Goal: Task Accomplishment & Management: Manage account settings

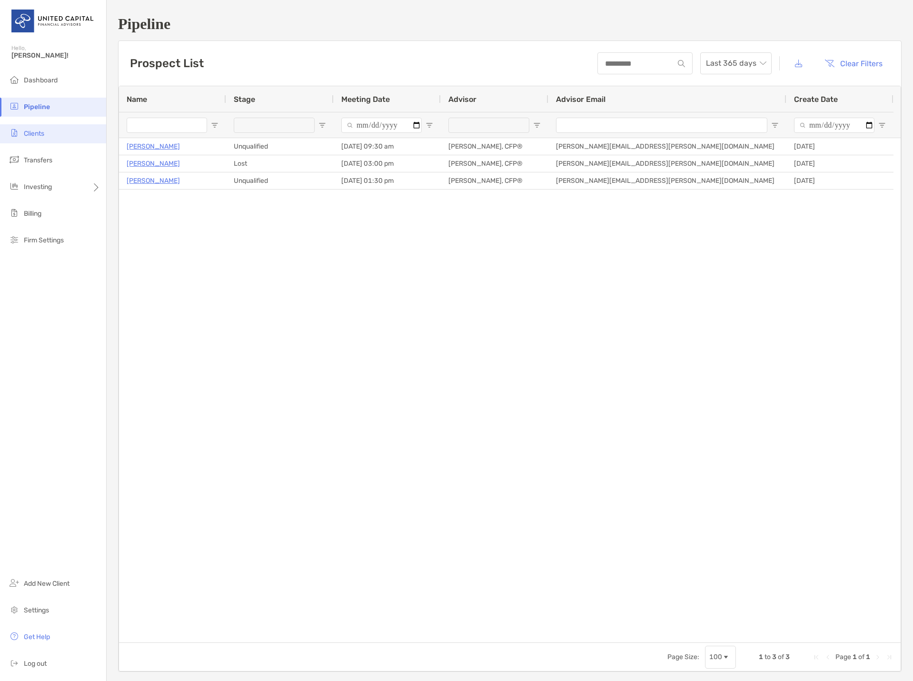
click at [41, 132] on span "Clients" at bounding box center [34, 133] width 20 height 8
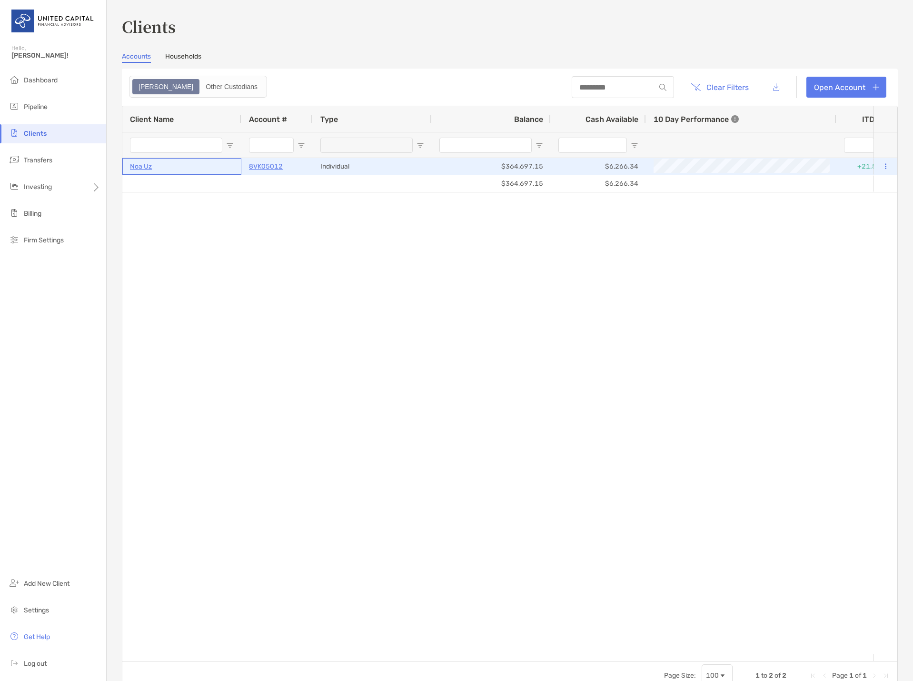
click at [149, 166] on p "Noa Uz" at bounding box center [141, 166] width 22 height 12
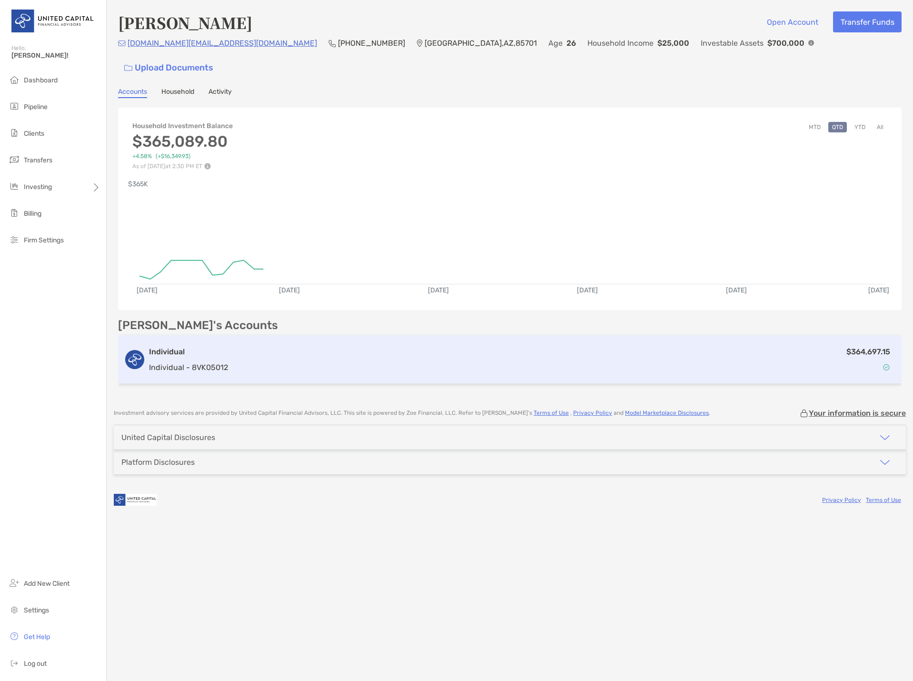
click at [182, 361] on p "Individual - 8VK05012" at bounding box center [188, 367] width 79 height 12
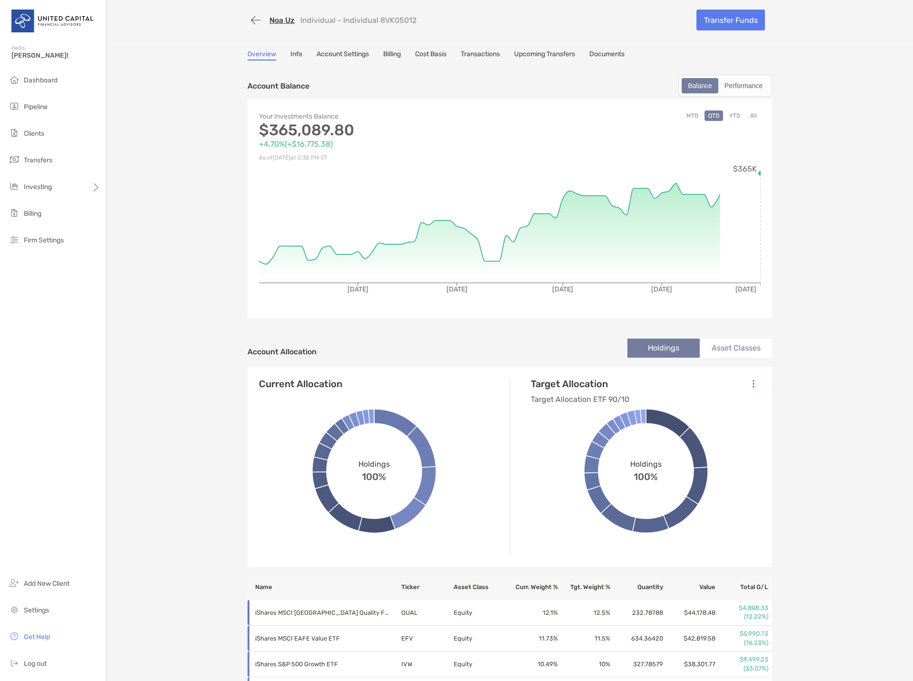
click at [562, 55] on link "Upcoming Transfers" at bounding box center [544, 55] width 61 height 10
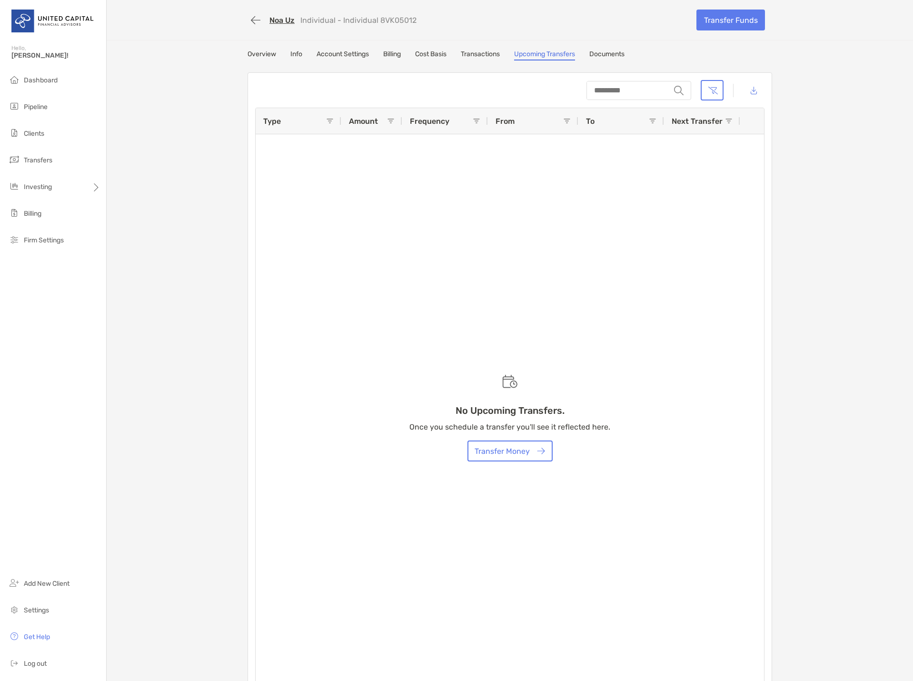
click at [256, 54] on link "Overview" at bounding box center [262, 55] width 29 height 10
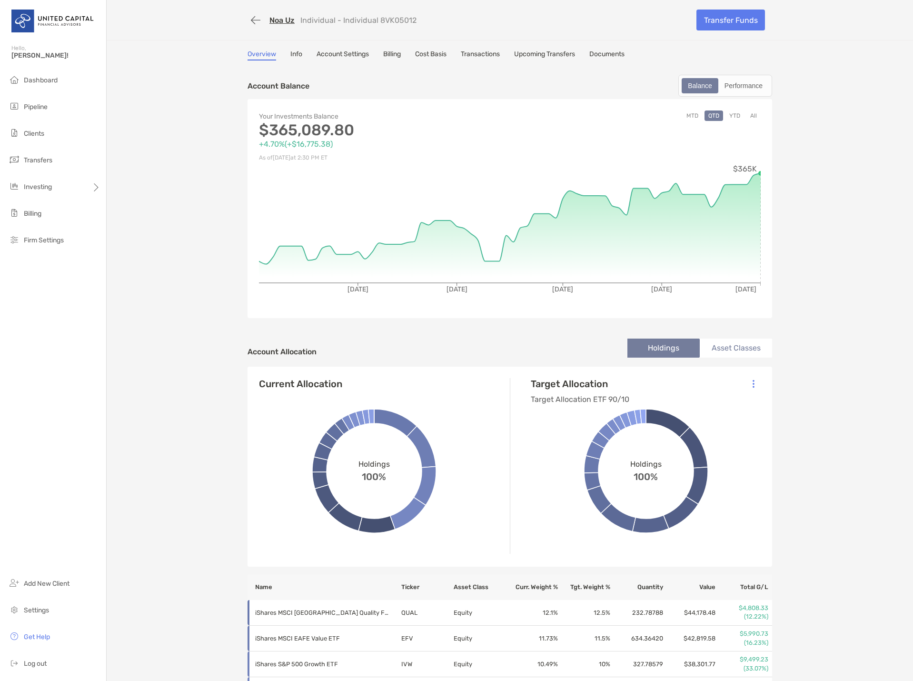
click at [320, 57] on link "Account Settings" at bounding box center [343, 55] width 52 height 10
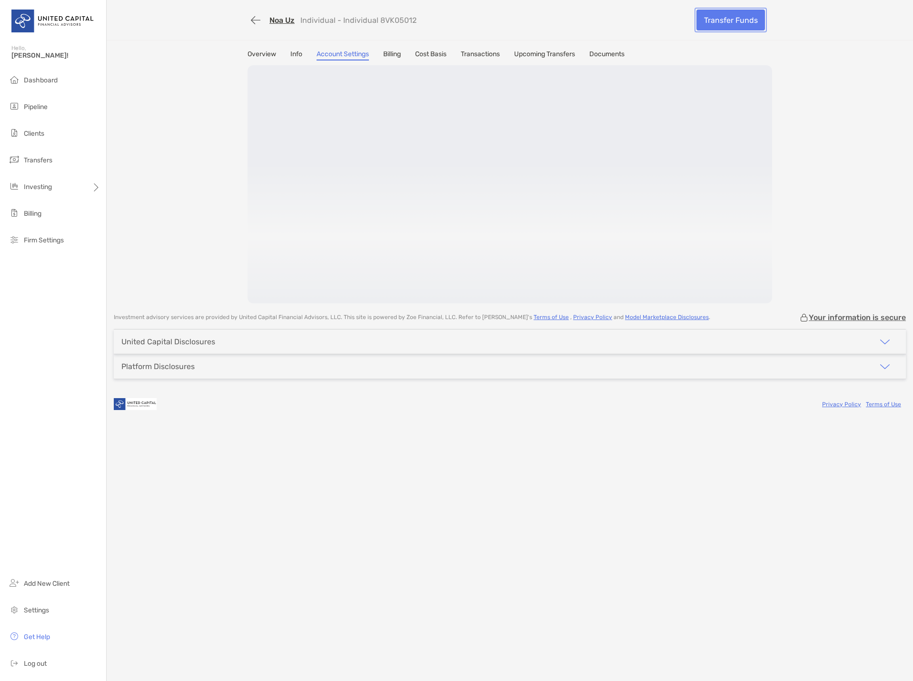
click at [749, 24] on link "Transfer Funds" at bounding box center [731, 20] width 69 height 21
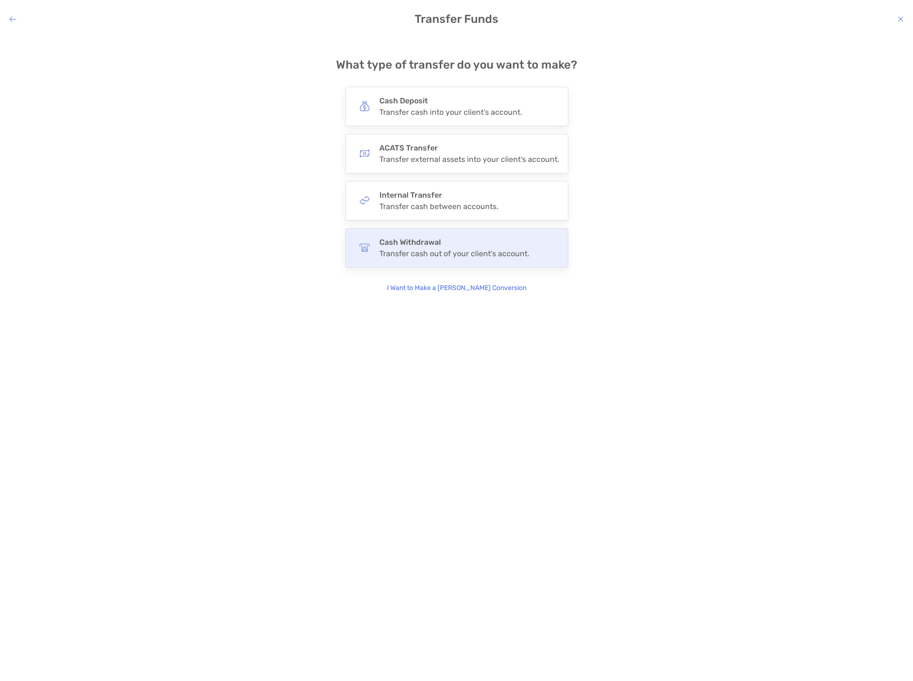
click at [483, 245] on h4 "Cash Withdrawal" at bounding box center [454, 242] width 150 height 9
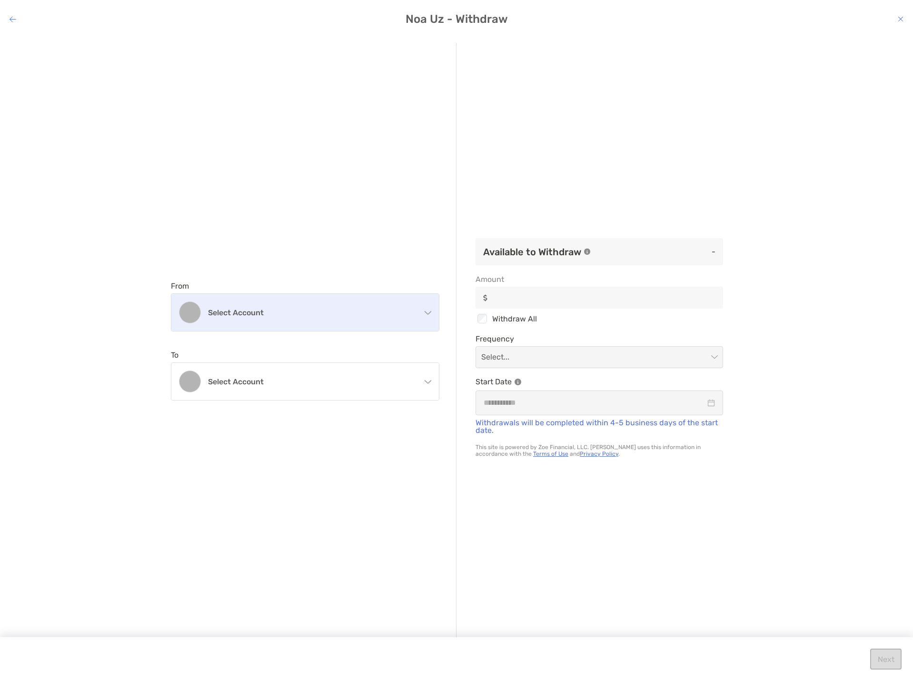
click at [335, 315] on h4 "Select account" at bounding box center [311, 312] width 206 height 9
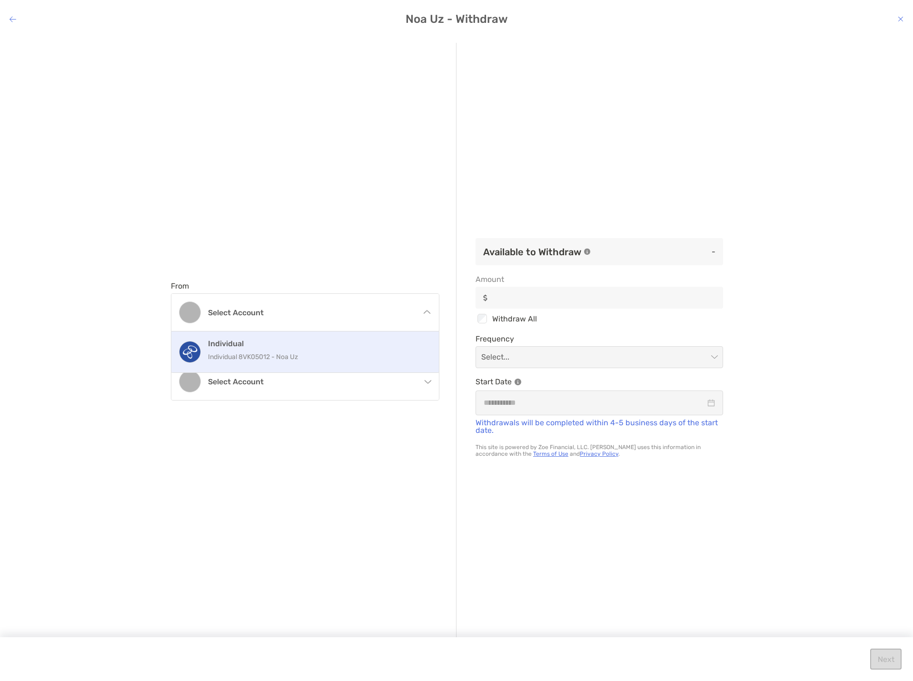
click at [307, 361] on p "Individual 8VK05012 - Noa Uz" at bounding box center [315, 357] width 215 height 12
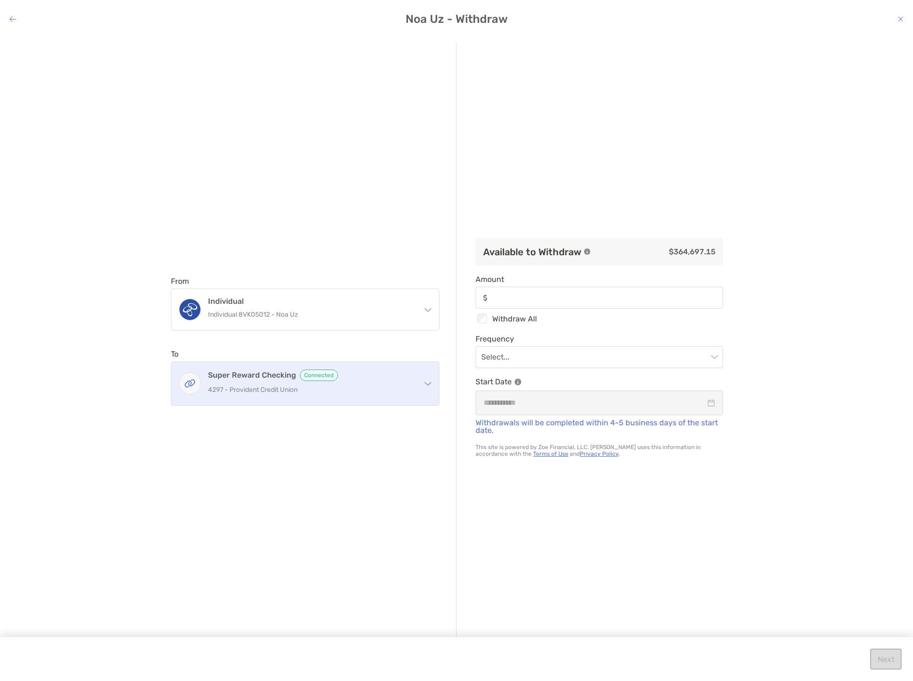
click at [335, 386] on p "4297 - Provident Credit Union" at bounding box center [311, 390] width 206 height 12
click at [423, 386] on div "Super Reward Checking Connected 4297 - Provident Credit Union" at bounding box center [305, 383] width 268 height 43
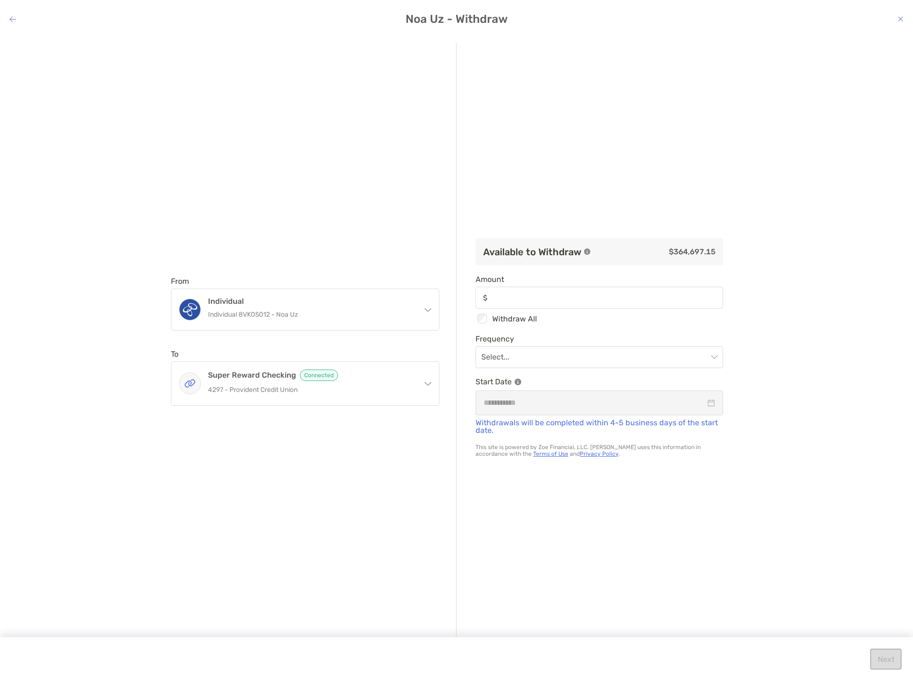
click at [424, 385] on icon "modal" at bounding box center [428, 382] width 8 height 8
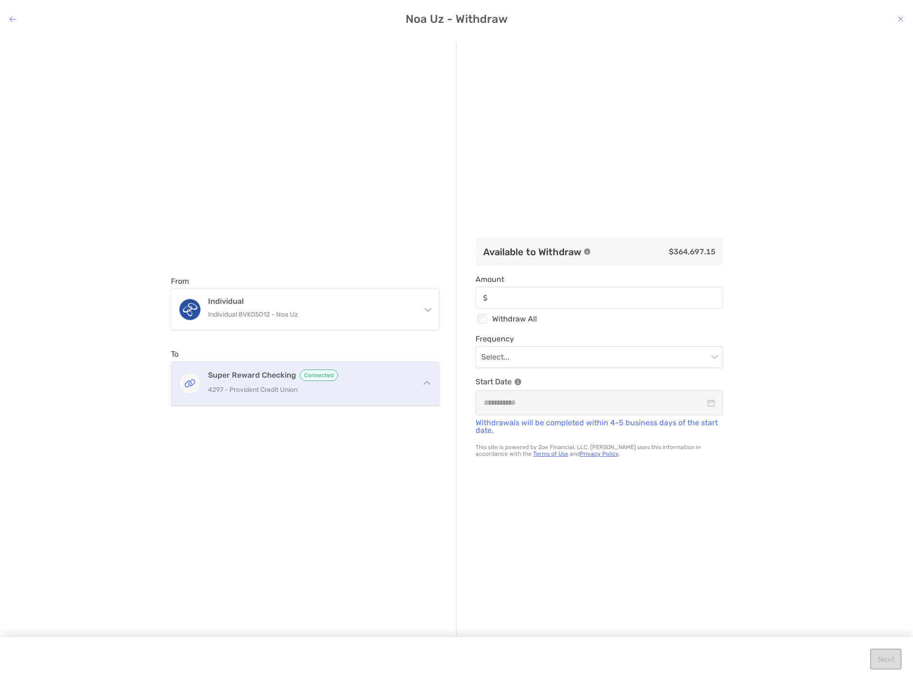
click at [267, 377] on h4 "Super Reward Checking Connected" at bounding box center [311, 374] width 206 height 11
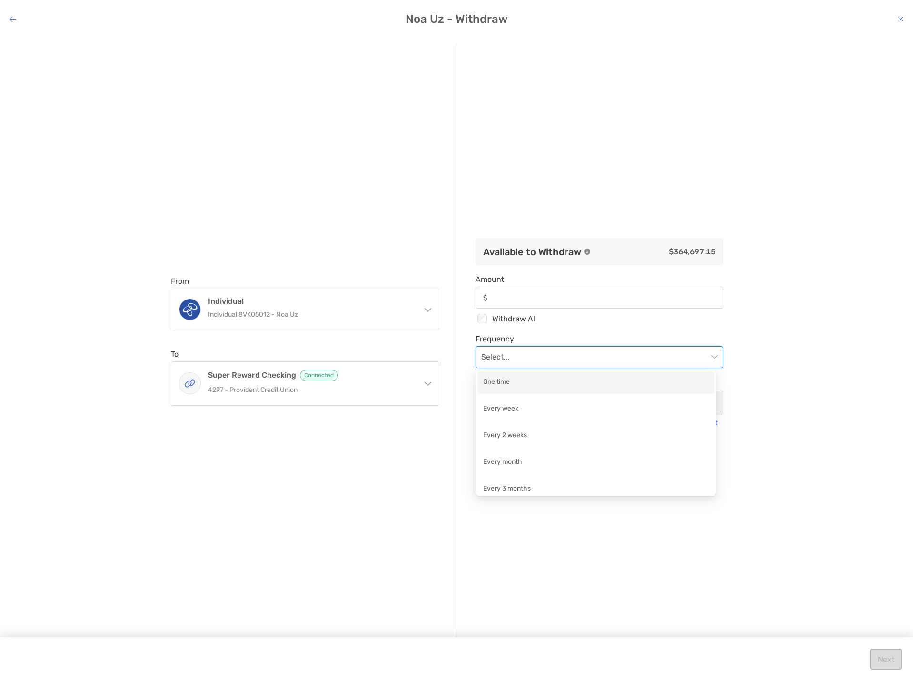
click at [560, 357] on input "modal" at bounding box center [594, 357] width 227 height 21
click at [534, 378] on div "One time" at bounding box center [595, 383] width 225 height 12
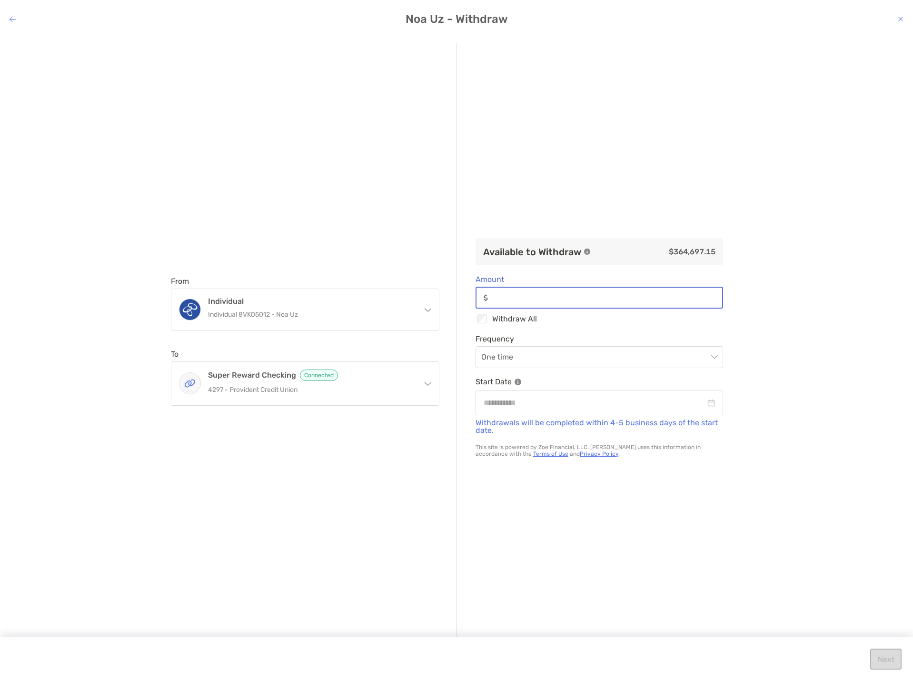
click at [529, 294] on input "Amount" at bounding box center [607, 298] width 230 height 8
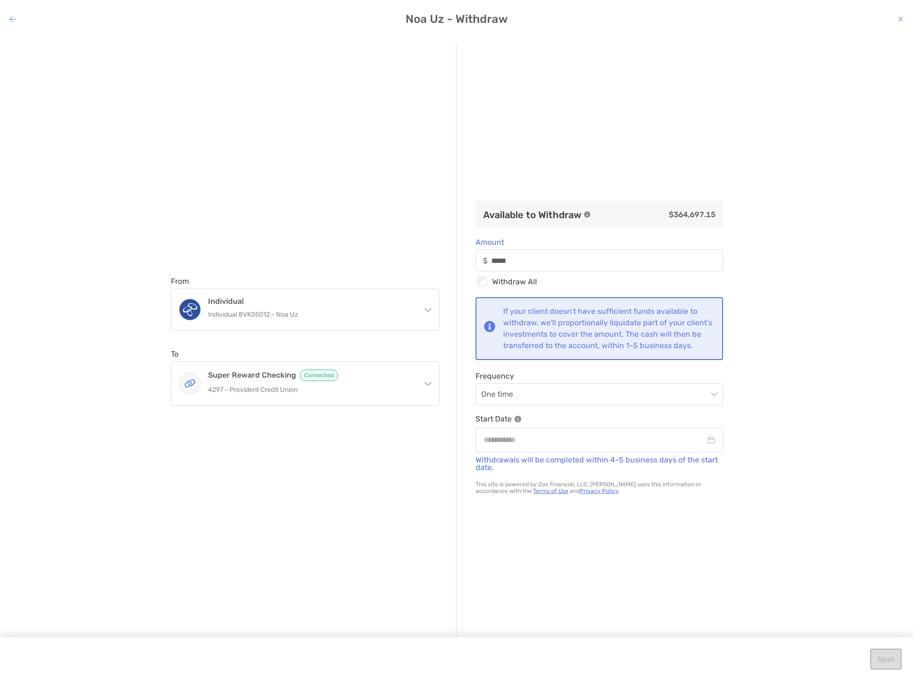
type input "******"
click at [764, 322] on div "From Individual Individual 8VK05012 - Noa Uz Individual Individual 8VK05012 - N…" at bounding box center [456, 350] width 913 height 631
click at [577, 441] on input "modal" at bounding box center [595, 440] width 222 height 12
type input "**********"
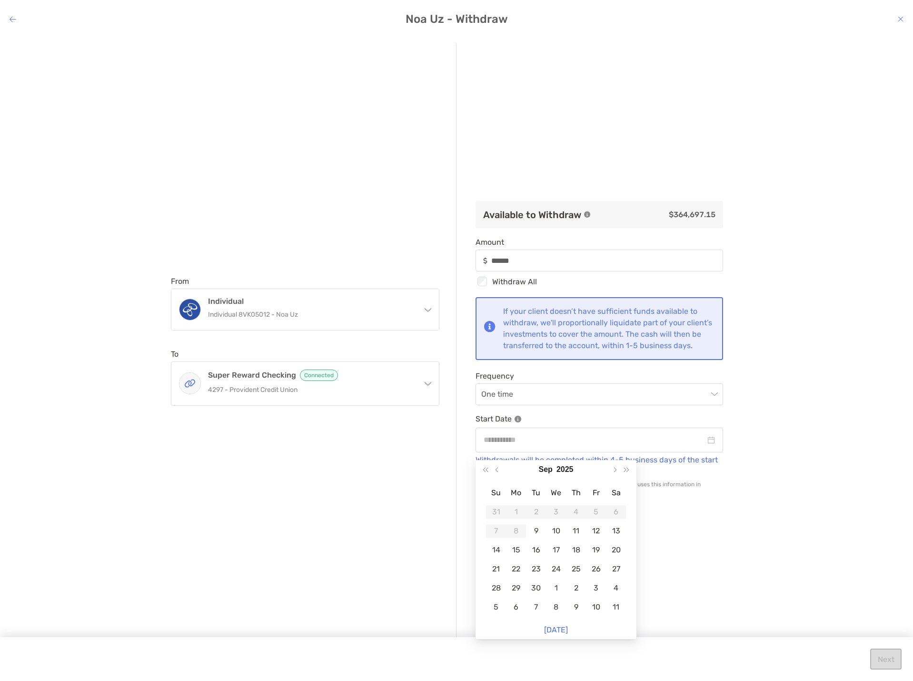
drag, startPoint x: 809, startPoint y: 472, endPoint x: 795, endPoint y: 470, distance: 13.9
click at [809, 472] on div "From Individual Individual 8VK05012 - Noa Uz Individual Individual 8VK05012 - N…" at bounding box center [456, 350] width 913 height 631
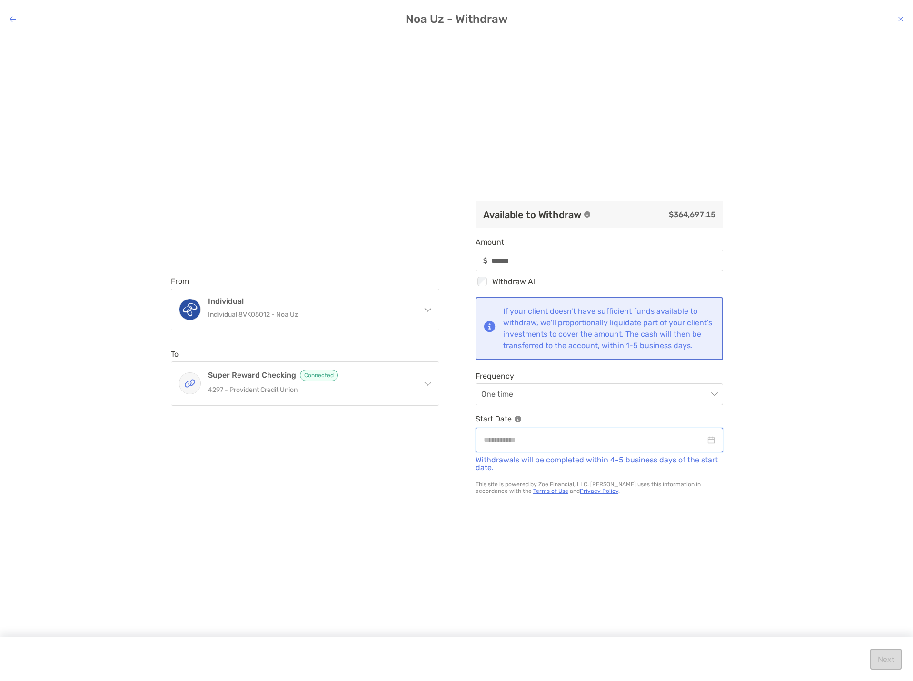
click at [664, 445] on input "modal" at bounding box center [595, 440] width 222 height 12
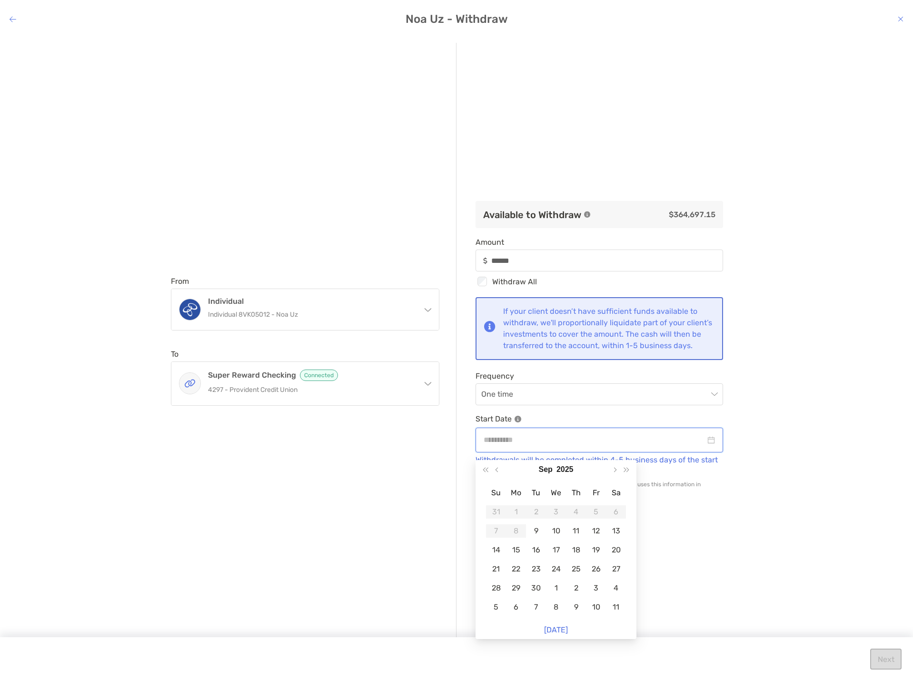
type input "**********"
click at [763, 364] on div "From Individual Individual 8VK05012 - Noa Uz Individual Individual 8VK05012 - N…" at bounding box center [456, 350] width 913 height 631
click at [14, 14] on h4 "Noa Uz - Withdraw" at bounding box center [456, 18] width 913 height 13
click at [7, 18] on h4 "Noa Uz - Withdraw" at bounding box center [456, 18] width 913 height 13
click at [10, 18] on icon "modal" at bounding box center [13, 19] width 7 height 8
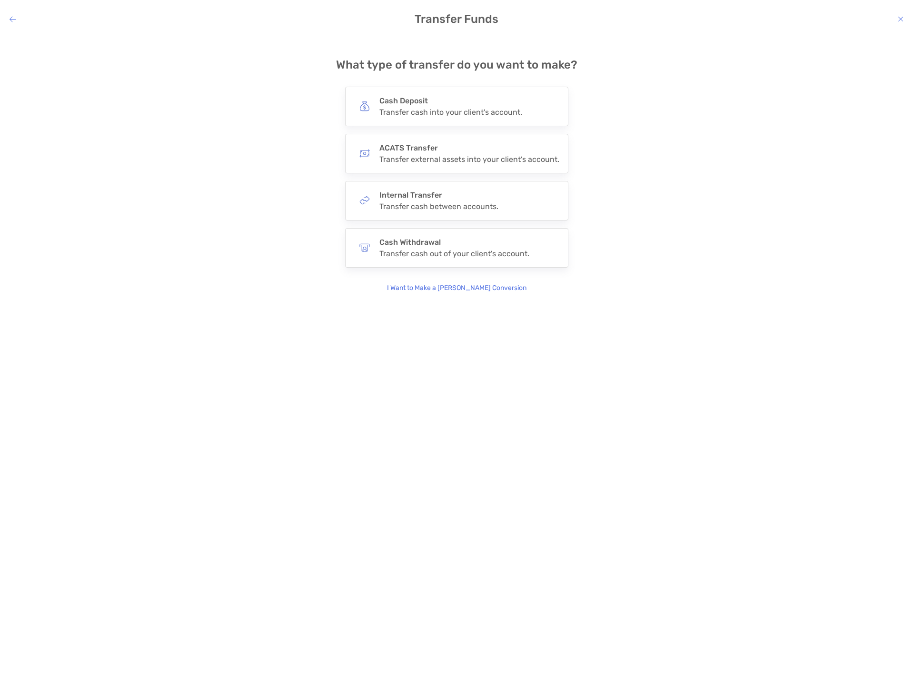
click at [16, 21] on icon "modal" at bounding box center [13, 19] width 7 height 8
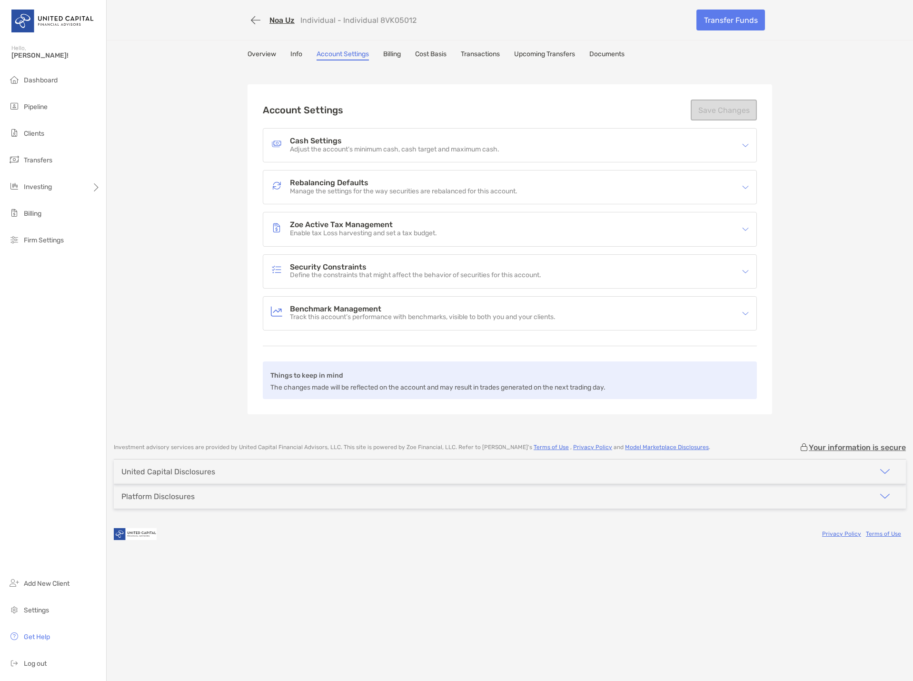
click at [331, 150] on p "Adjust the account’s minimum cash, cash target and maximum cash." at bounding box center [394, 150] width 209 height 8
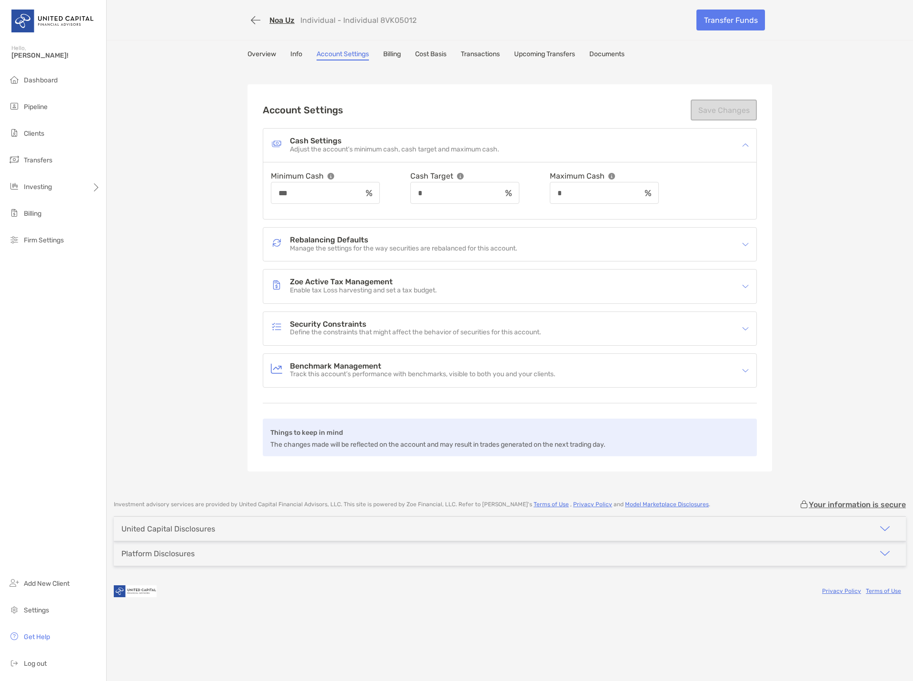
click at [342, 239] on h4 "Rebalancing Defaults" at bounding box center [404, 240] width 228 height 8
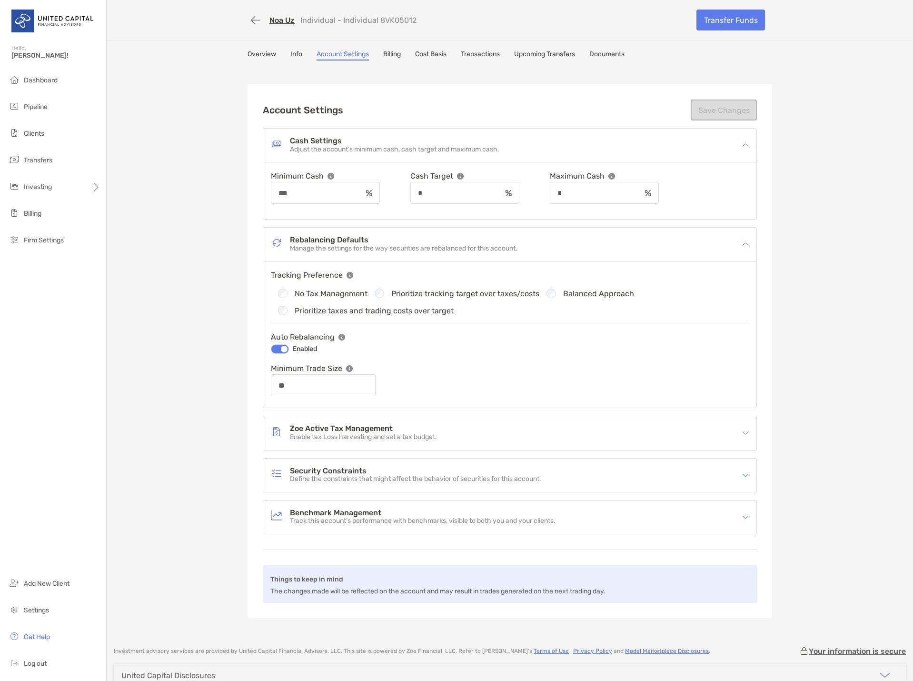
click at [343, 239] on h4 "Rebalancing Defaults" at bounding box center [404, 240] width 228 height 8
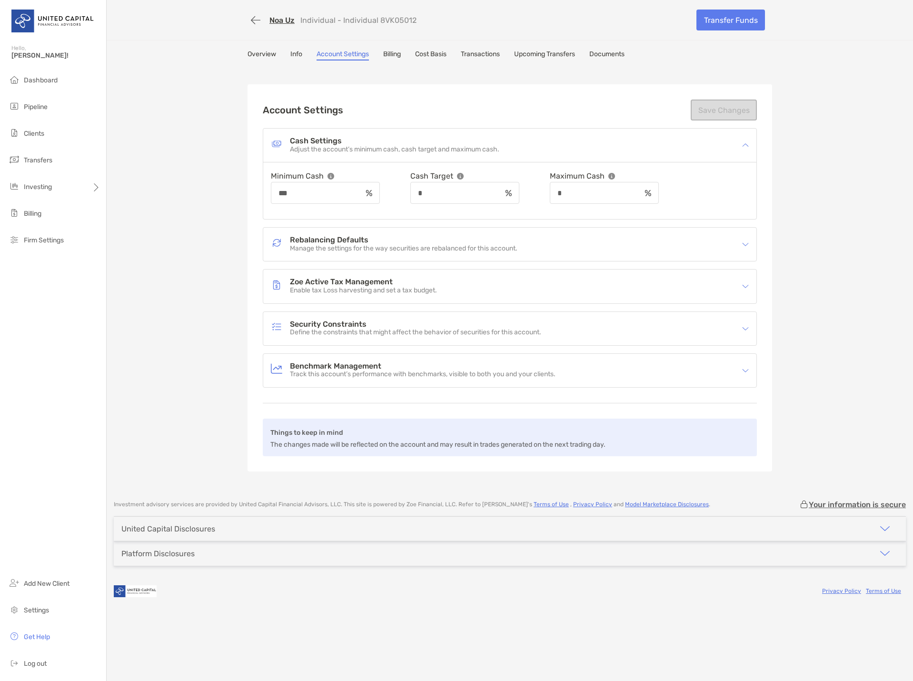
click at [291, 52] on link "Info" at bounding box center [296, 55] width 12 height 10
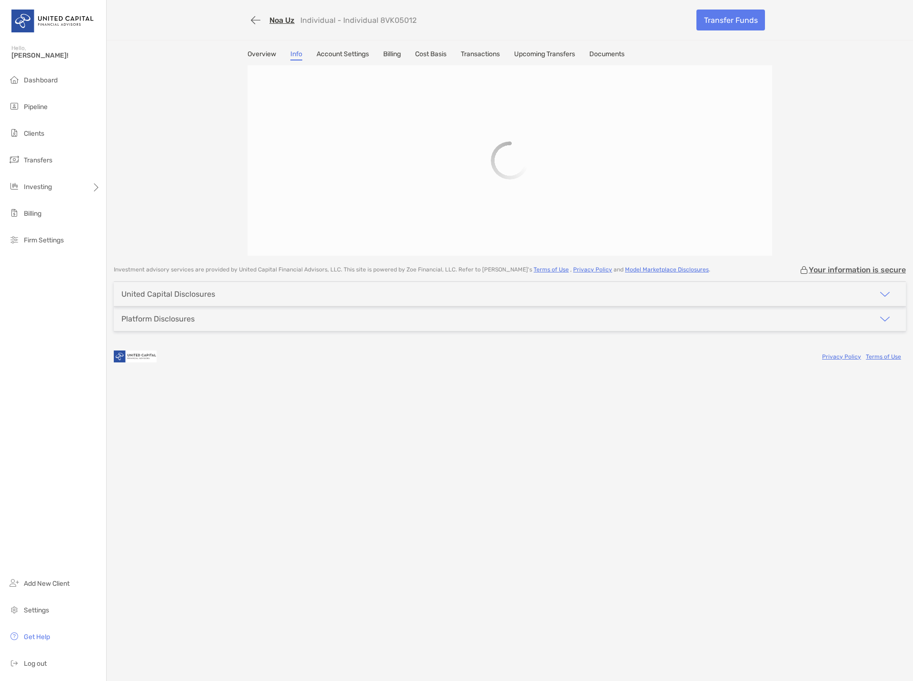
click at [266, 56] on link "Overview" at bounding box center [262, 55] width 29 height 10
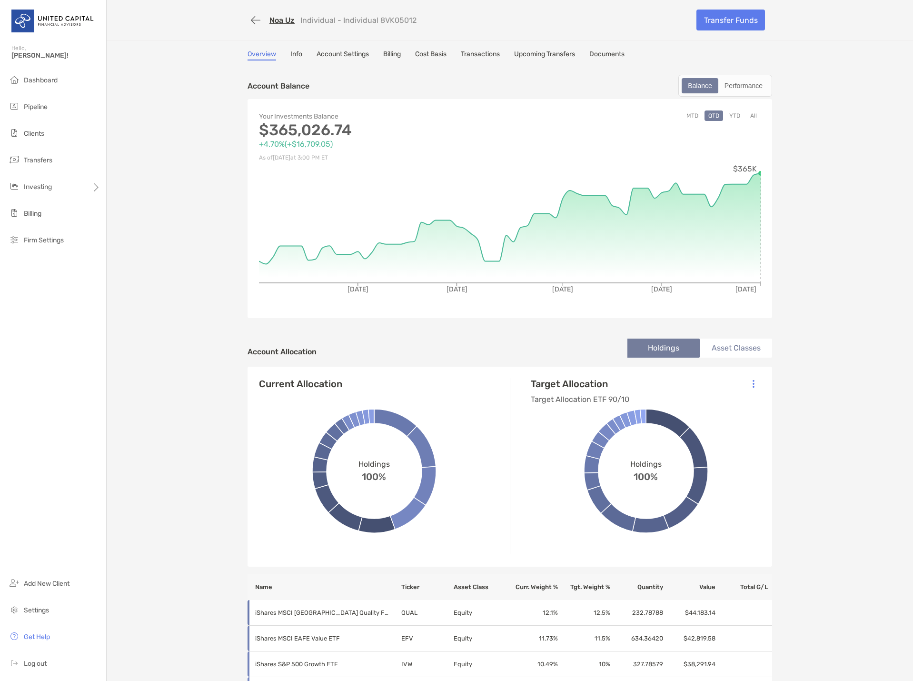
click at [490, 56] on link "Transactions" at bounding box center [480, 55] width 39 height 10
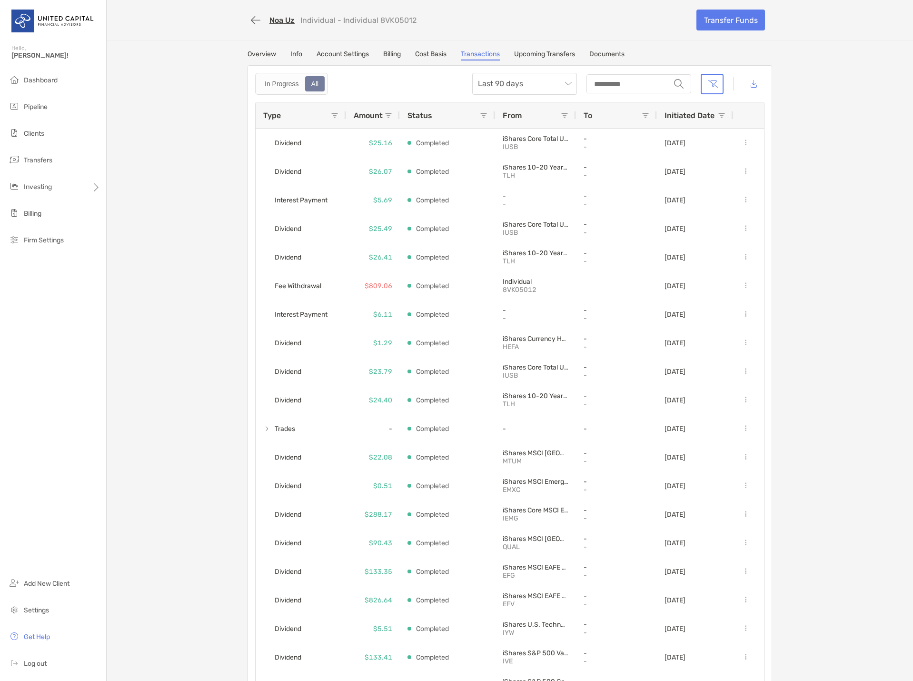
click at [542, 56] on link "Upcoming Transfers" at bounding box center [544, 55] width 61 height 10
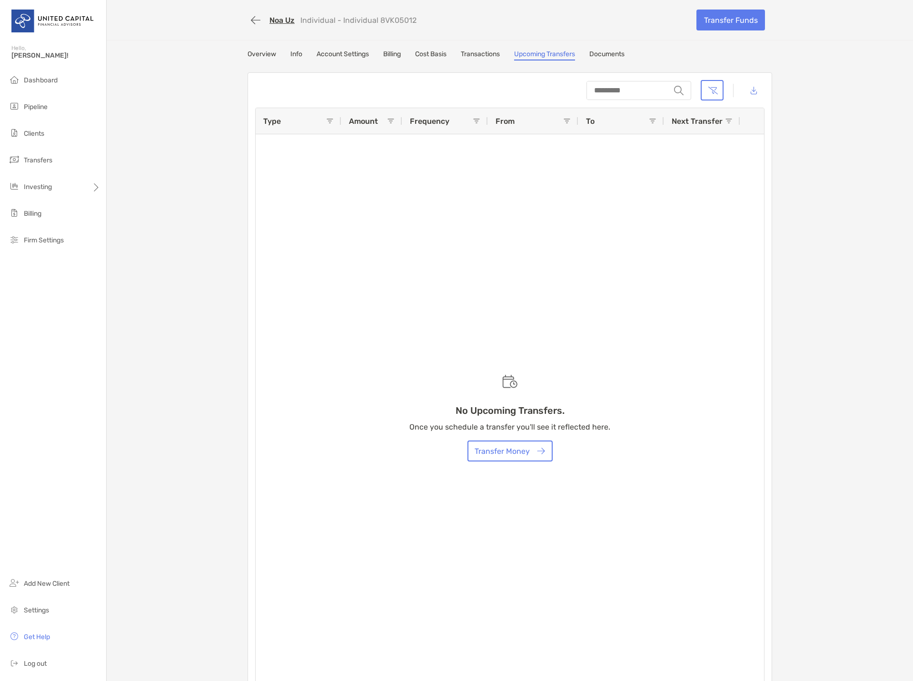
click at [489, 51] on link "Transactions" at bounding box center [480, 55] width 39 height 10
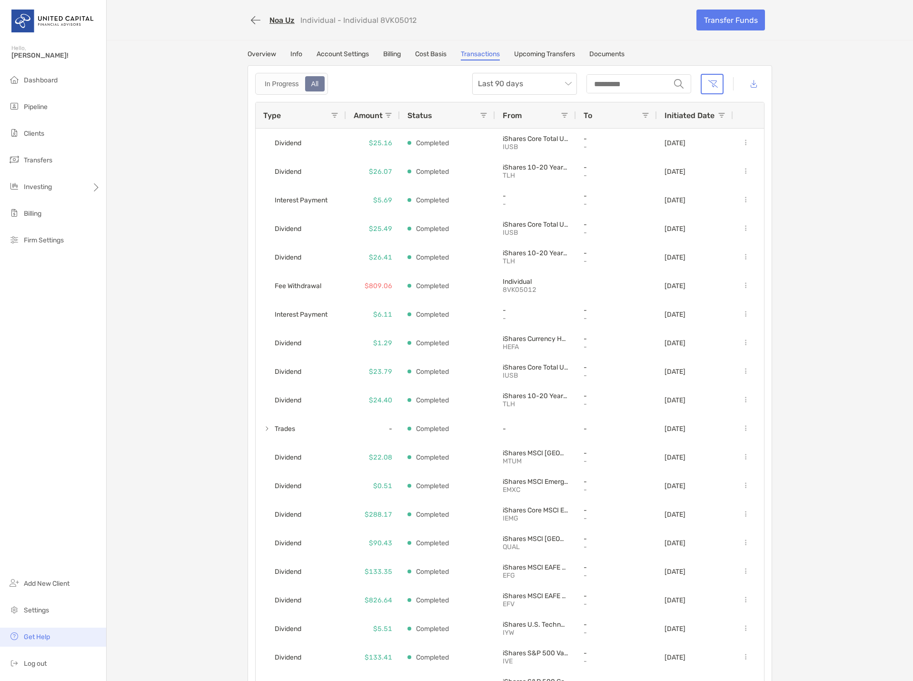
click at [42, 636] on span "Get Help" at bounding box center [37, 637] width 26 height 8
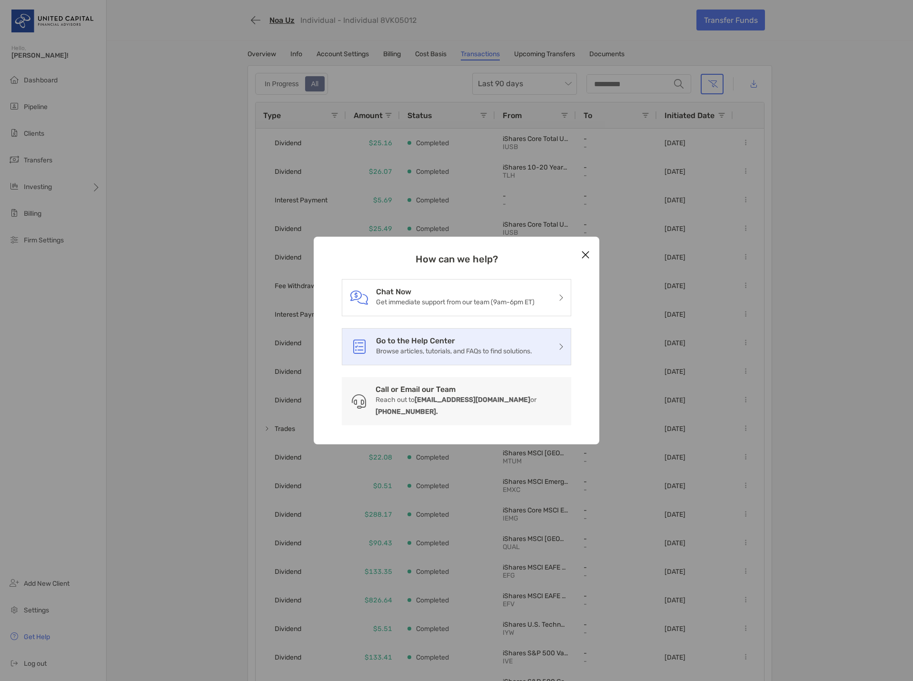
click at [433, 357] on p "Browse articles, tutorials, and FAQs to find solutions." at bounding box center [454, 351] width 156 height 12
click at [584, 260] on icon "Close modal" at bounding box center [585, 254] width 9 height 11
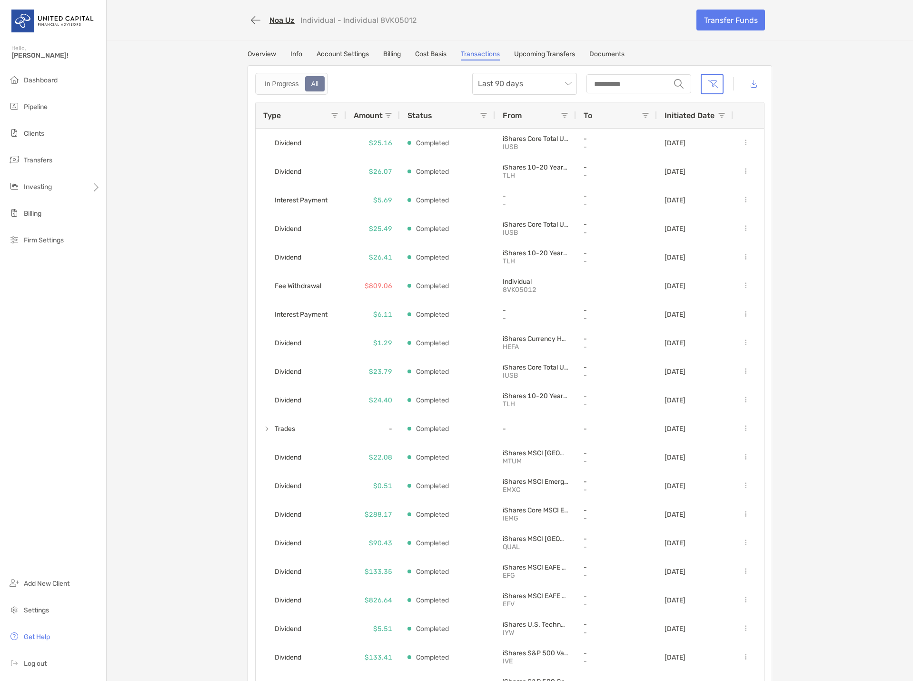
click at [571, 53] on link "Upcoming Transfers" at bounding box center [544, 55] width 61 height 10
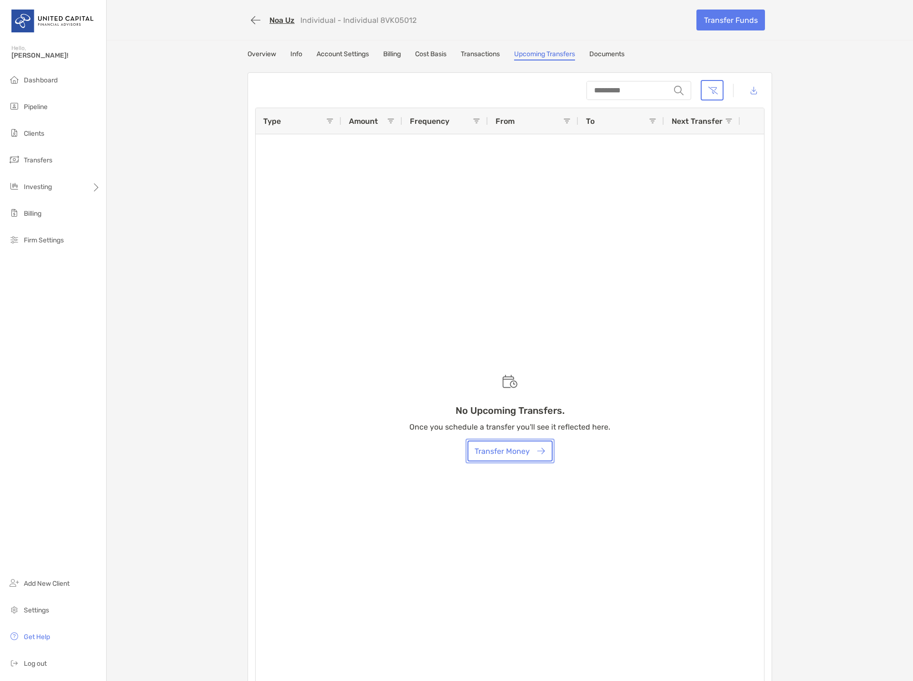
click at [501, 450] on button "Transfer Money" at bounding box center [510, 450] width 85 height 21
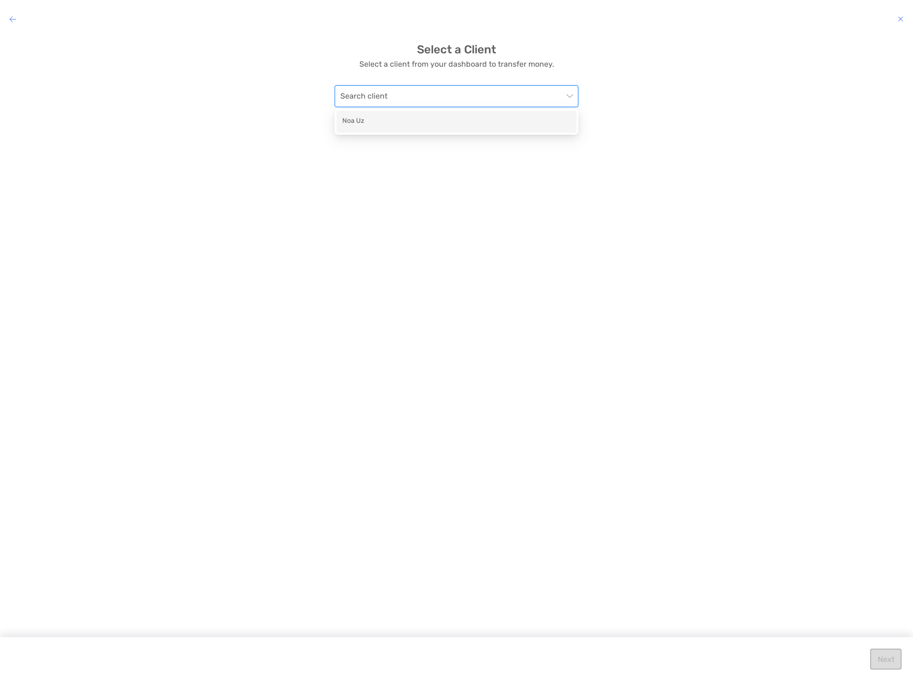
click at [438, 92] on input "modal" at bounding box center [451, 96] width 223 height 21
click at [419, 123] on div "Noa Uz" at bounding box center [456, 122] width 229 height 12
click at [544, 162] on div "Email: -" at bounding box center [457, 162] width 244 height 27
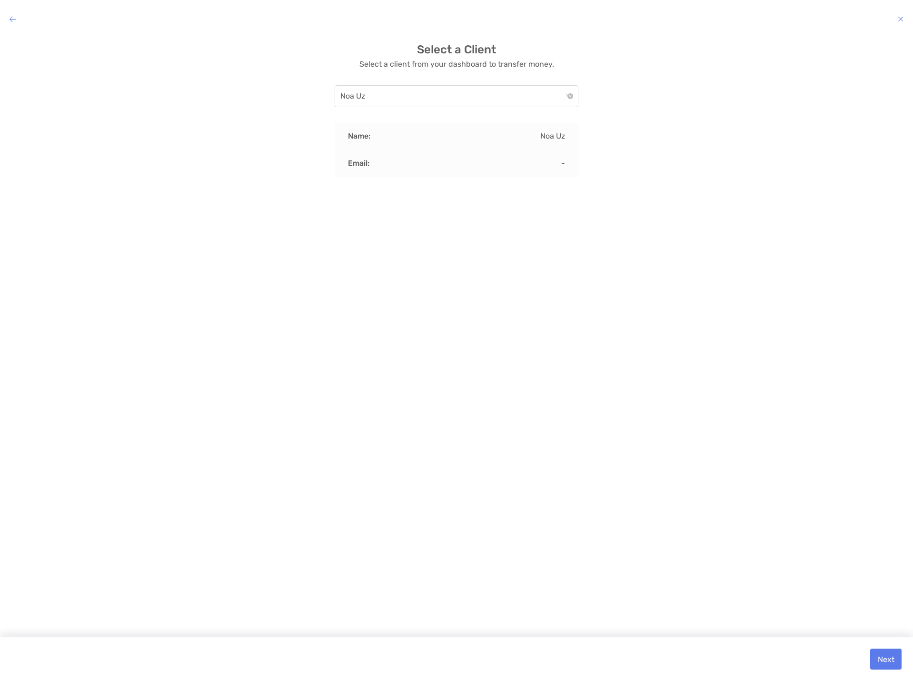
click at [538, 147] on div "Name: [PERSON_NAME]" at bounding box center [457, 135] width 244 height 27
click at [548, 132] on p "Noa Uz" at bounding box center [552, 136] width 25 height 8
click at [507, 132] on div "Name: [PERSON_NAME]" at bounding box center [457, 135] width 244 height 27
click at [902, 665] on div "Next" at bounding box center [456, 659] width 913 height 44
click at [896, 658] on button "Next" at bounding box center [885, 658] width 31 height 21
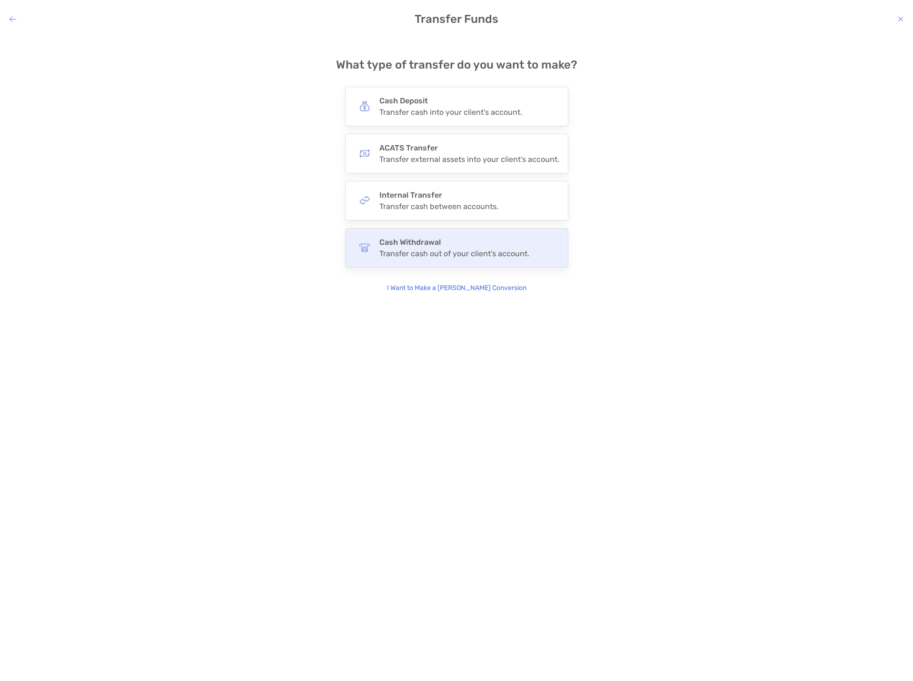
click at [477, 243] on h4 "Cash Withdrawal" at bounding box center [454, 242] width 150 height 9
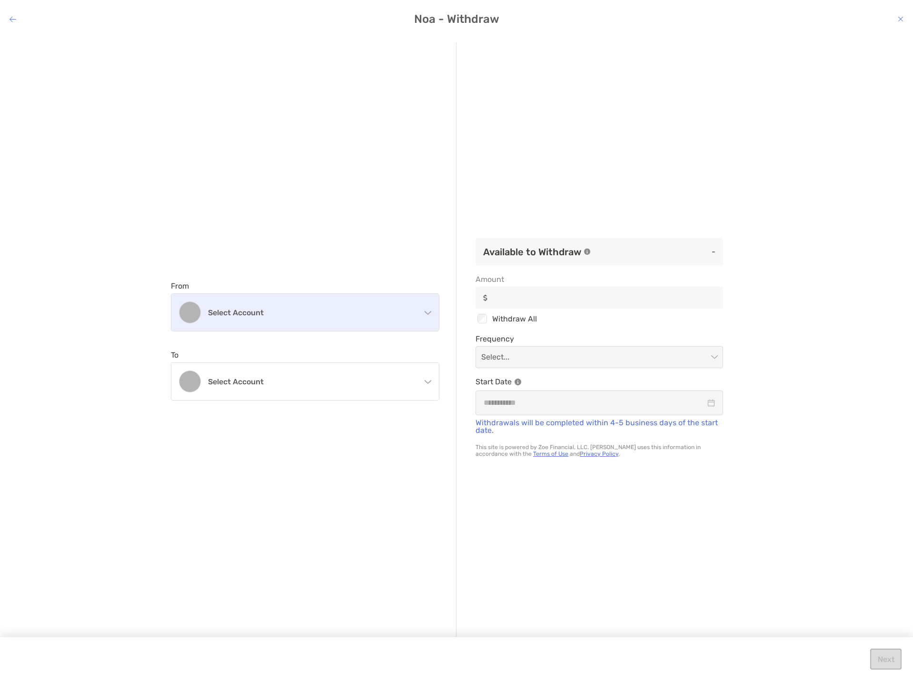
drag, startPoint x: 284, startPoint y: 309, endPoint x: 291, endPoint y: 315, distance: 9.1
click at [284, 310] on h4 "Select account" at bounding box center [311, 312] width 206 height 9
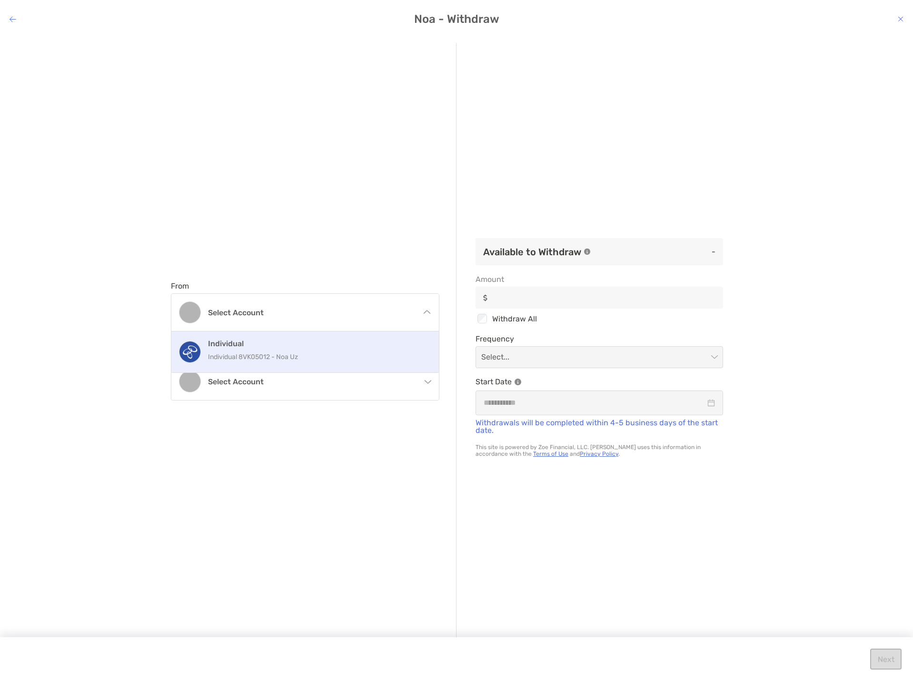
click at [275, 355] on p "Individual 8VK05012 - Noa Uz" at bounding box center [315, 357] width 215 height 12
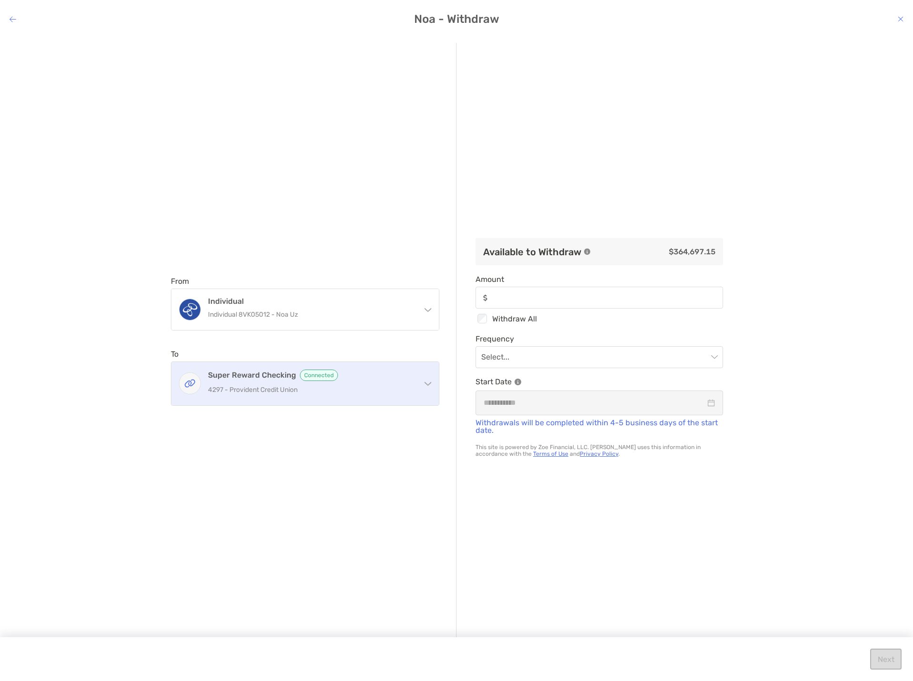
click at [393, 397] on div "Super Reward Checking Connected 4297 - Provident Credit Union" at bounding box center [311, 383] width 206 height 28
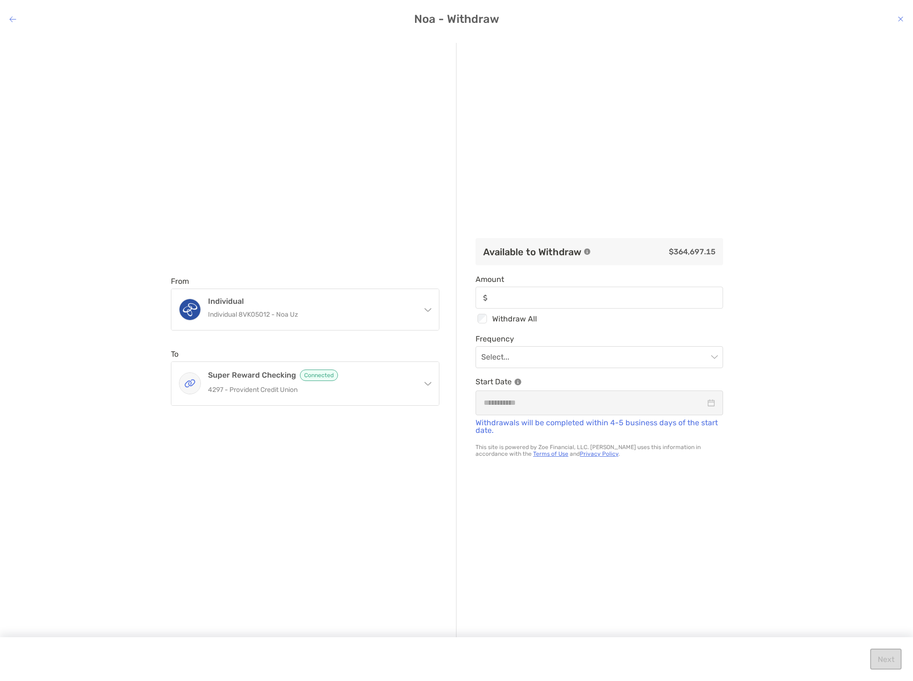
click at [570, 290] on div "modal" at bounding box center [600, 298] width 248 height 22
click at [570, 294] on input "Amount" at bounding box center [607, 298] width 230 height 8
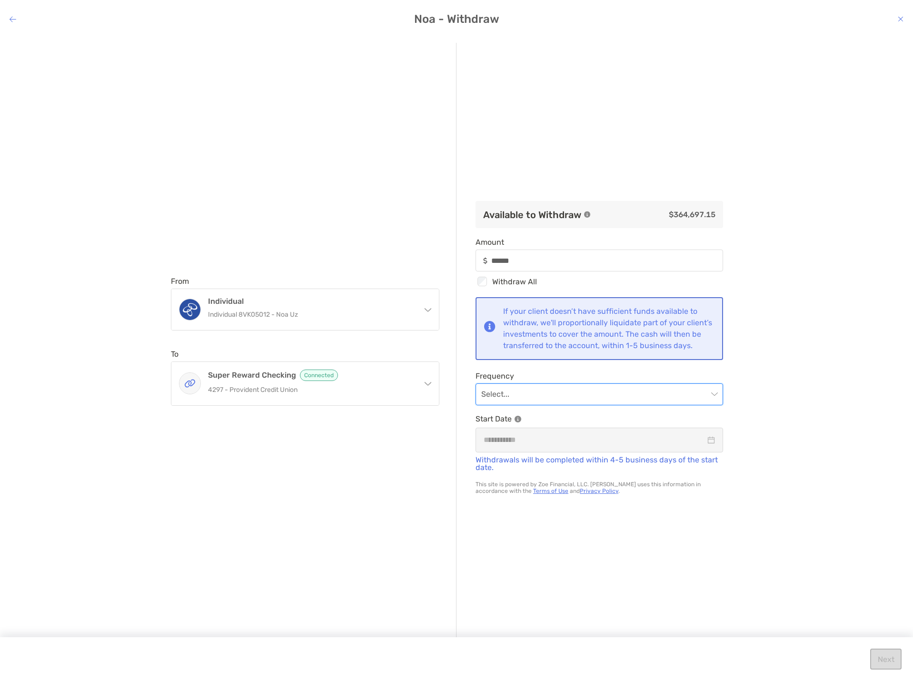
click at [642, 403] on input "modal" at bounding box center [594, 394] width 227 height 21
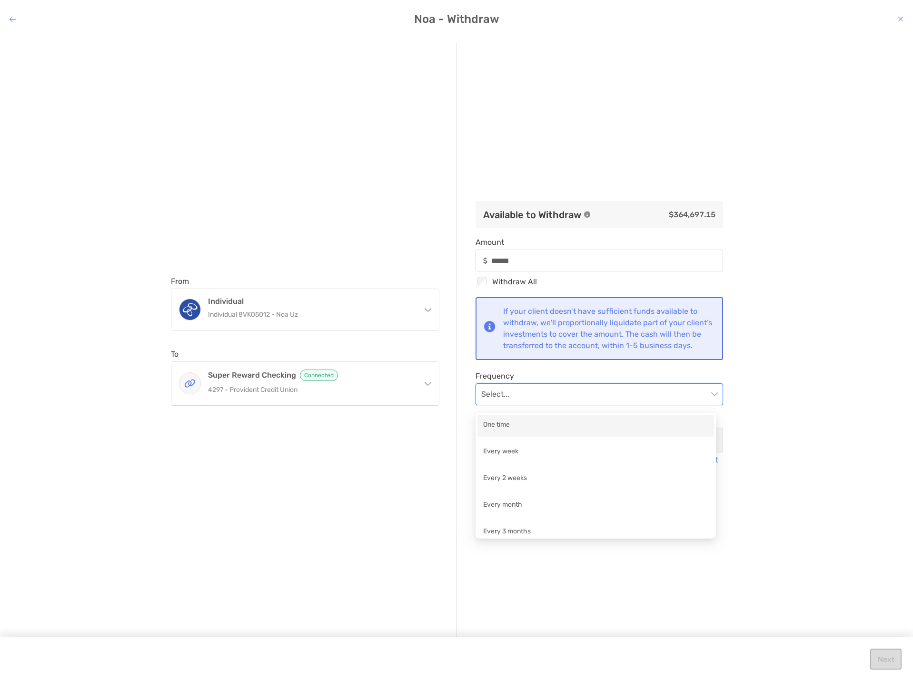
click at [607, 427] on div "One time" at bounding box center [595, 425] width 225 height 12
type input "******"
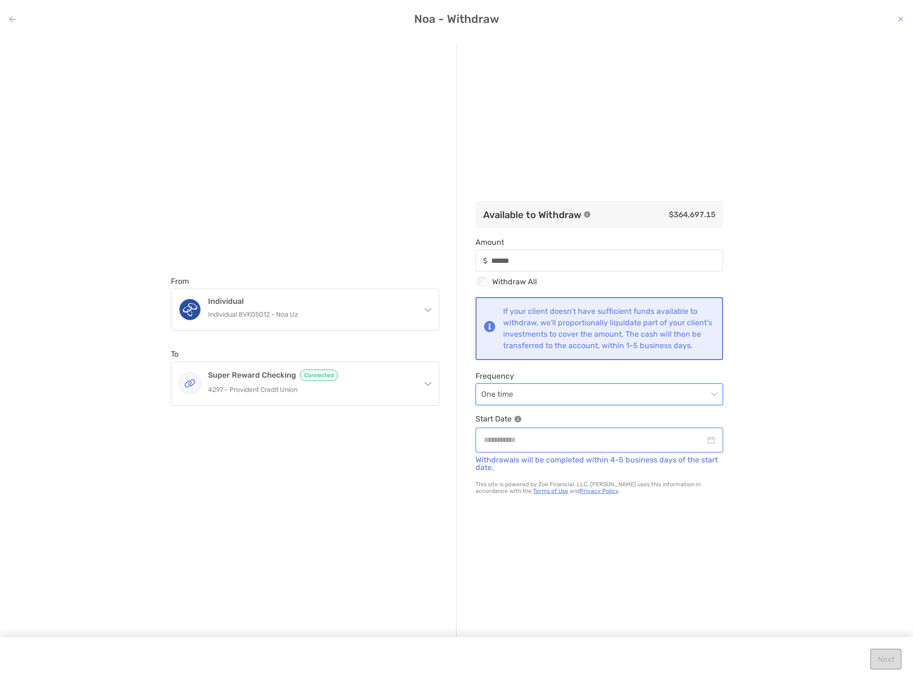
click at [602, 446] on input "modal" at bounding box center [595, 440] width 222 height 12
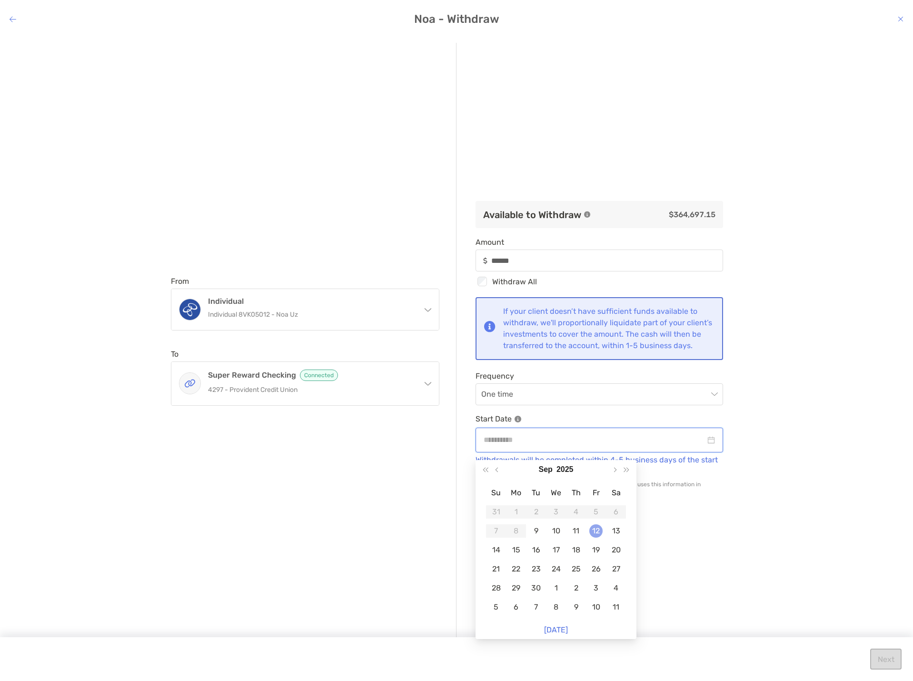
type input "**********"
click at [591, 532] on div "12" at bounding box center [595, 530] width 13 height 13
type input "******"
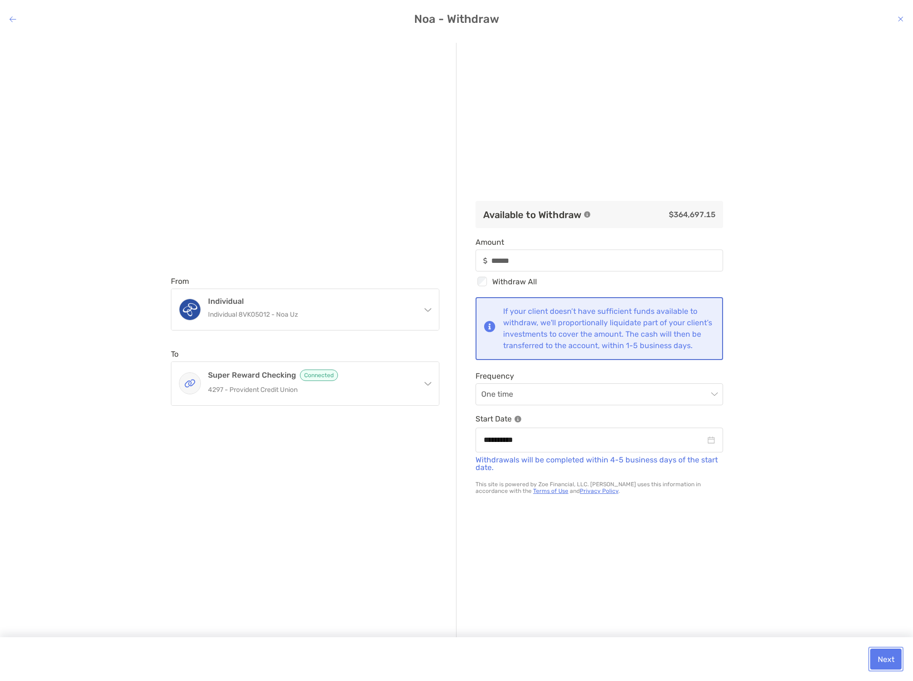
click at [882, 666] on button "Next" at bounding box center [885, 658] width 31 height 21
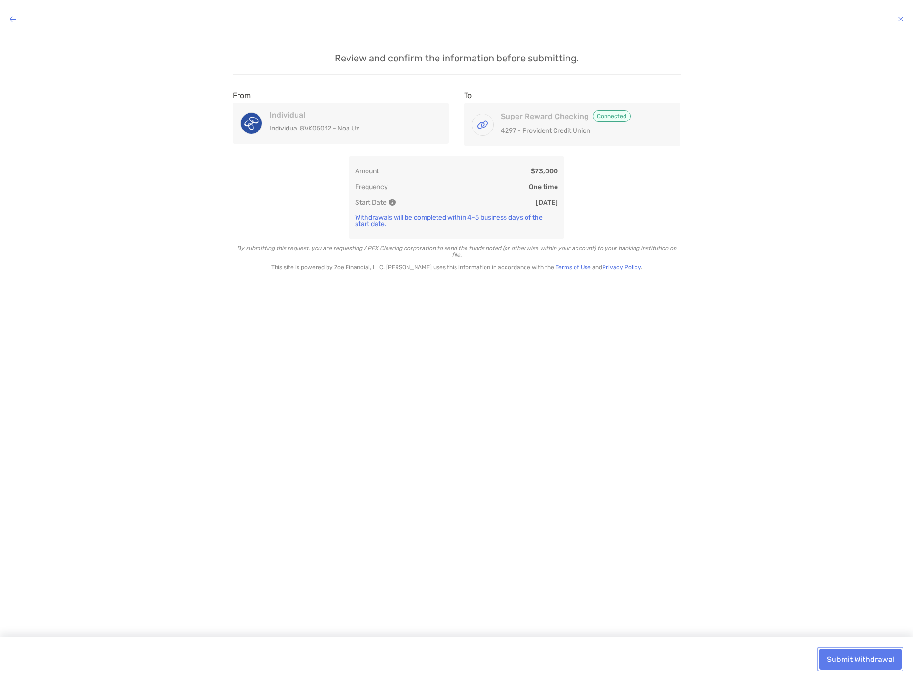
click at [858, 665] on button "Submit Withdrawal" at bounding box center [860, 658] width 82 height 21
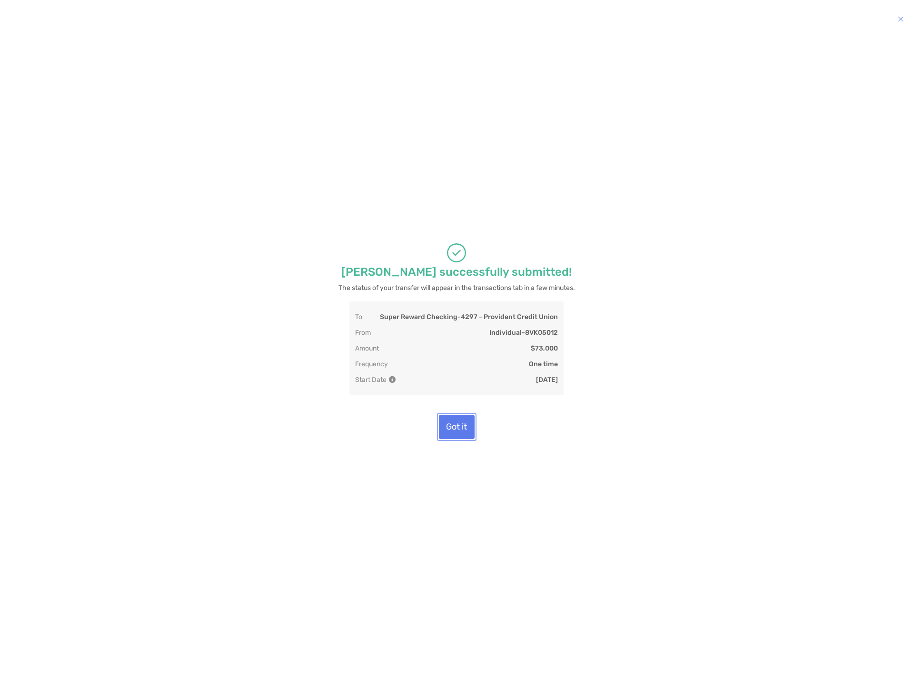
click at [450, 431] on button "Got it" at bounding box center [457, 427] width 36 height 24
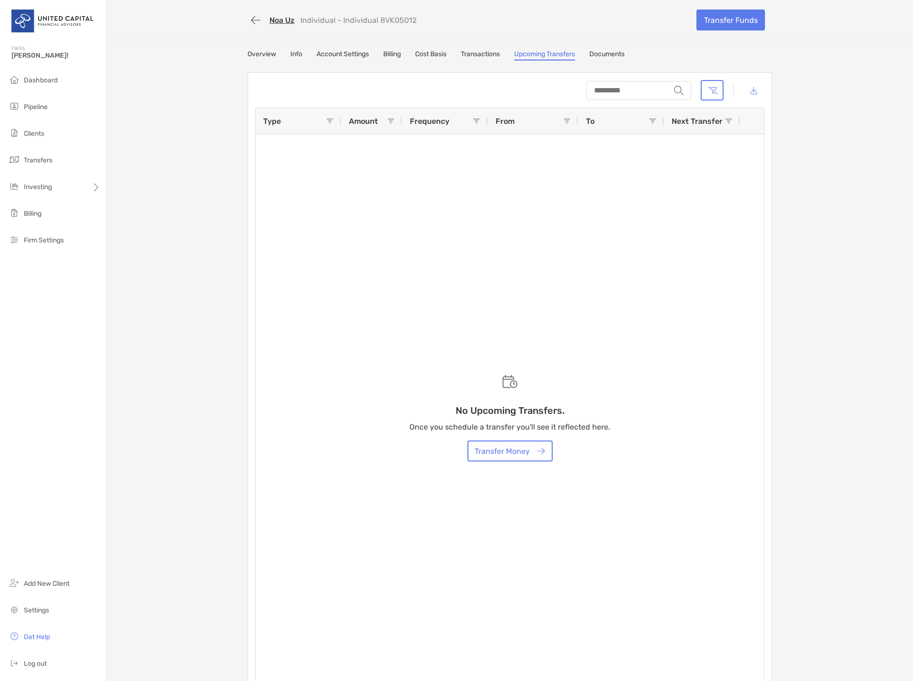
click at [261, 55] on link "Overview" at bounding box center [262, 55] width 29 height 10
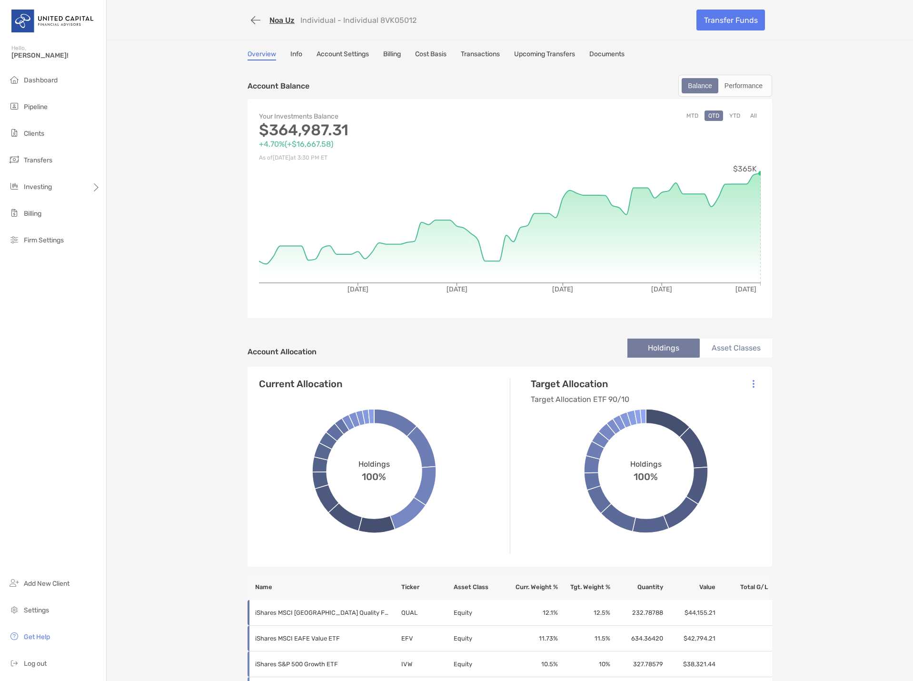
click at [300, 56] on div "Overview Info Account Settings Billing Cost Basis Transactions Upcoming Transfe…" at bounding box center [510, 55] width 525 height 10
click at [385, 49] on div "Noa Uz Individual - Individual 8VK05012 Transfer Funds Overview Info Account Se…" at bounding box center [510, 557] width 806 height 1114
click at [384, 48] on div "Noa Uz Individual - Individual 8VK05012 Transfer Funds Overview Info Account Se…" at bounding box center [510, 557] width 806 height 1114
click at [473, 54] on link "Transactions" at bounding box center [480, 55] width 39 height 10
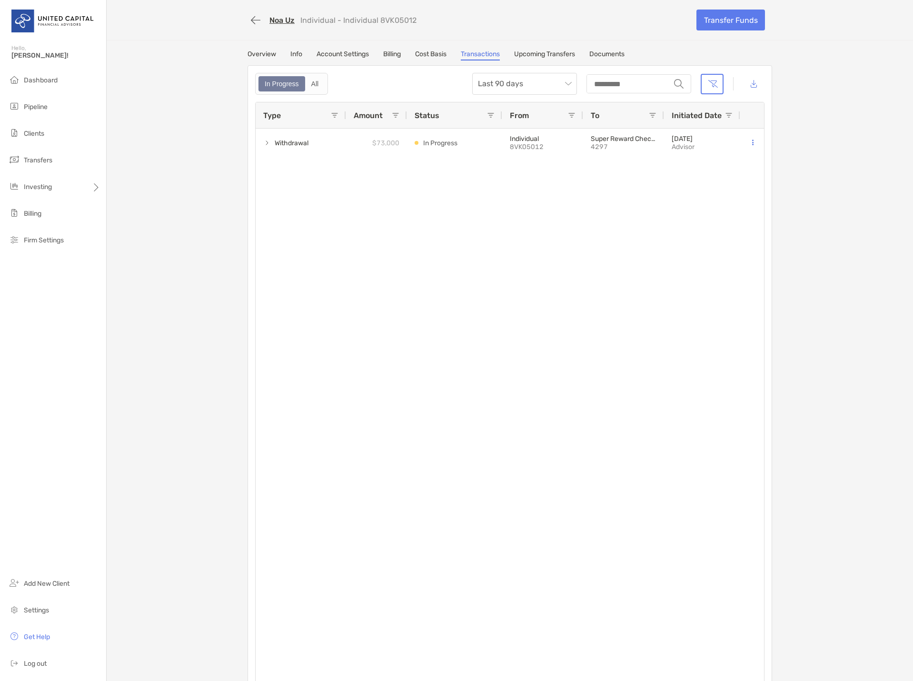
click at [529, 53] on link "Upcoming Transfers" at bounding box center [544, 55] width 61 height 10
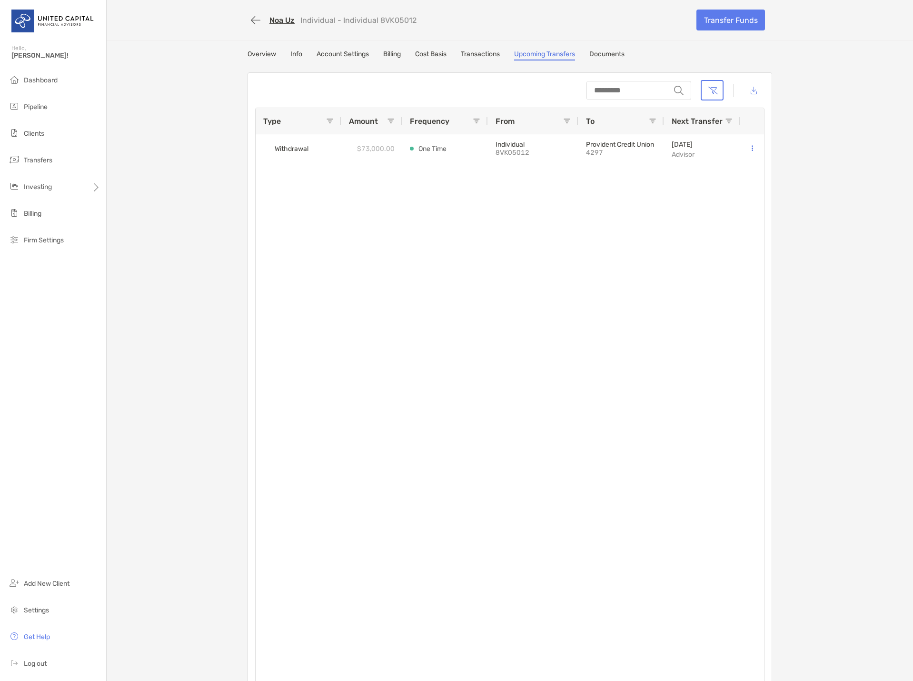
click at [478, 50] on link "Transactions" at bounding box center [480, 55] width 39 height 10
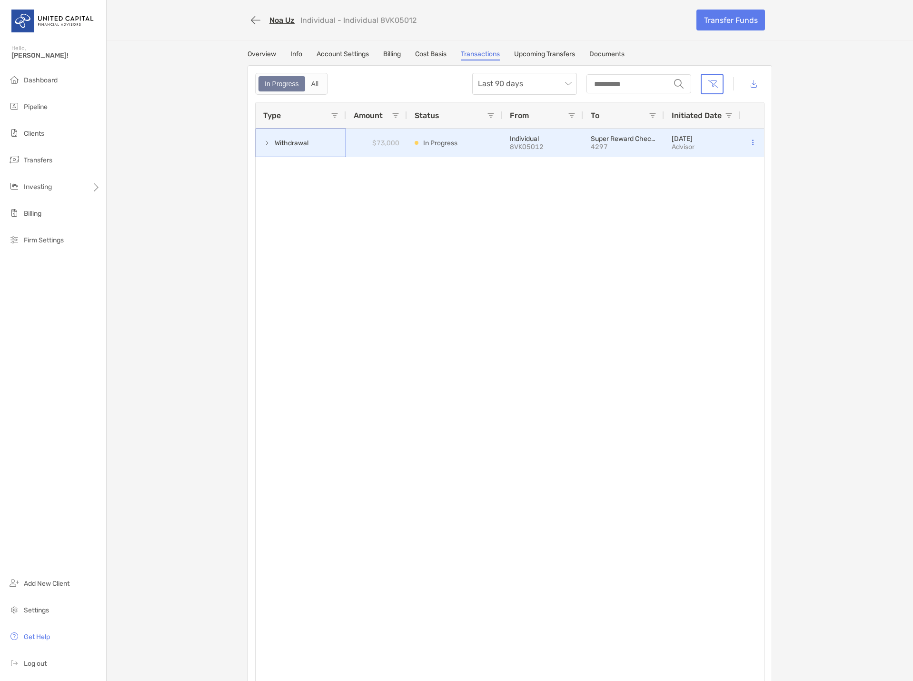
click at [265, 148] on span at bounding box center [267, 143] width 8 height 16
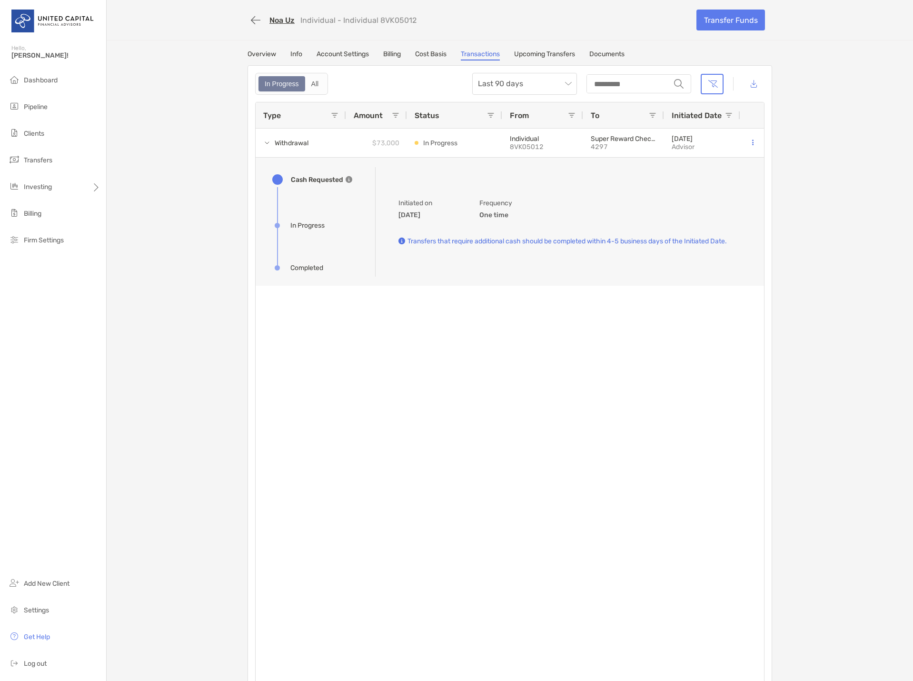
click at [536, 51] on link "Upcoming Transfers" at bounding box center [544, 55] width 61 height 10
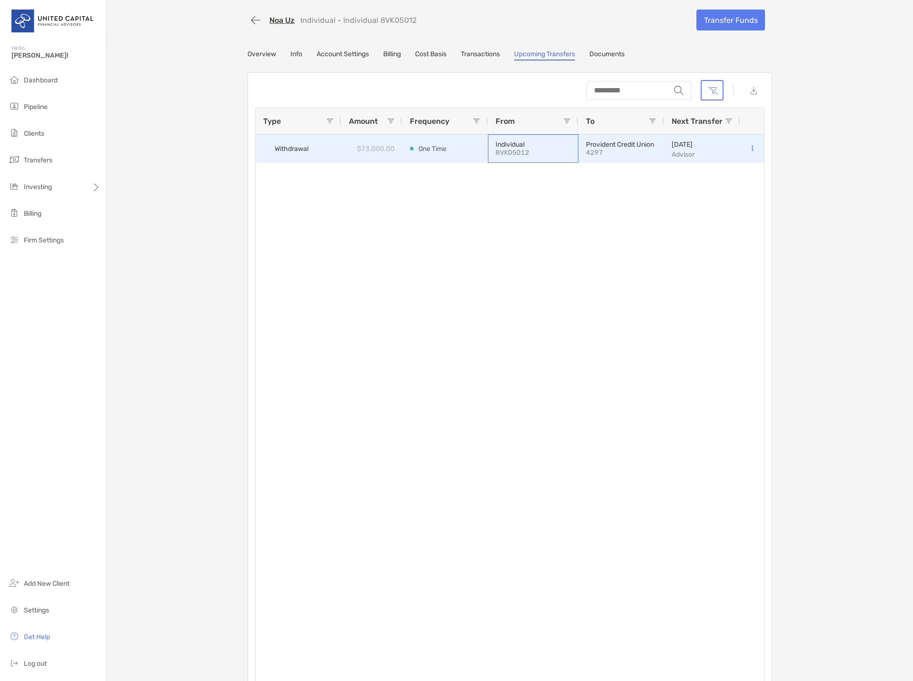
click at [496, 150] on p "8VK05012" at bounding box center [529, 153] width 67 height 8
click at [479, 151] on div "One Time" at bounding box center [445, 148] width 86 height 29
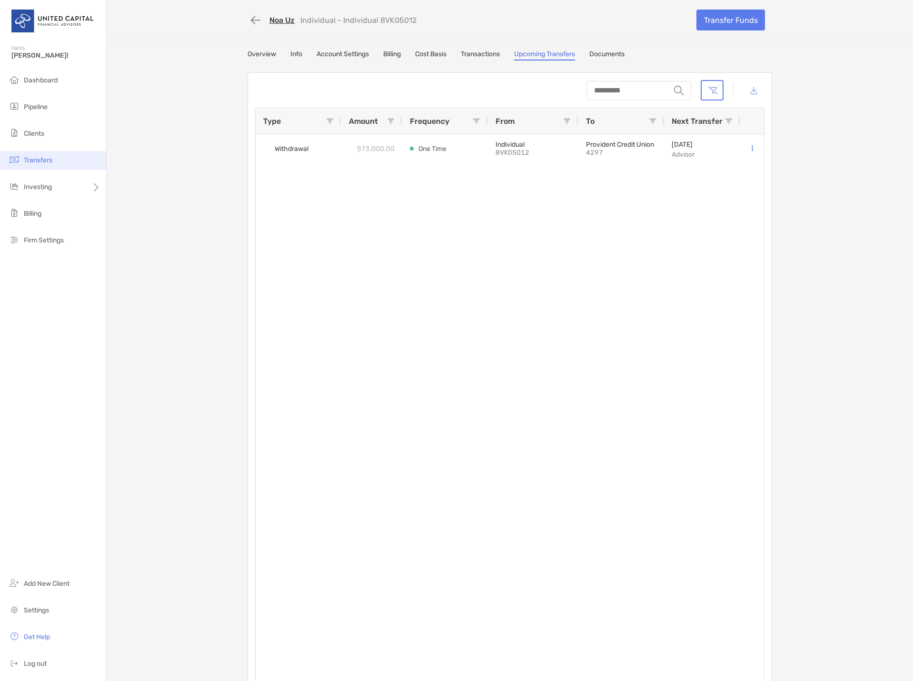
click at [54, 157] on li "Transfers" at bounding box center [53, 160] width 106 height 19
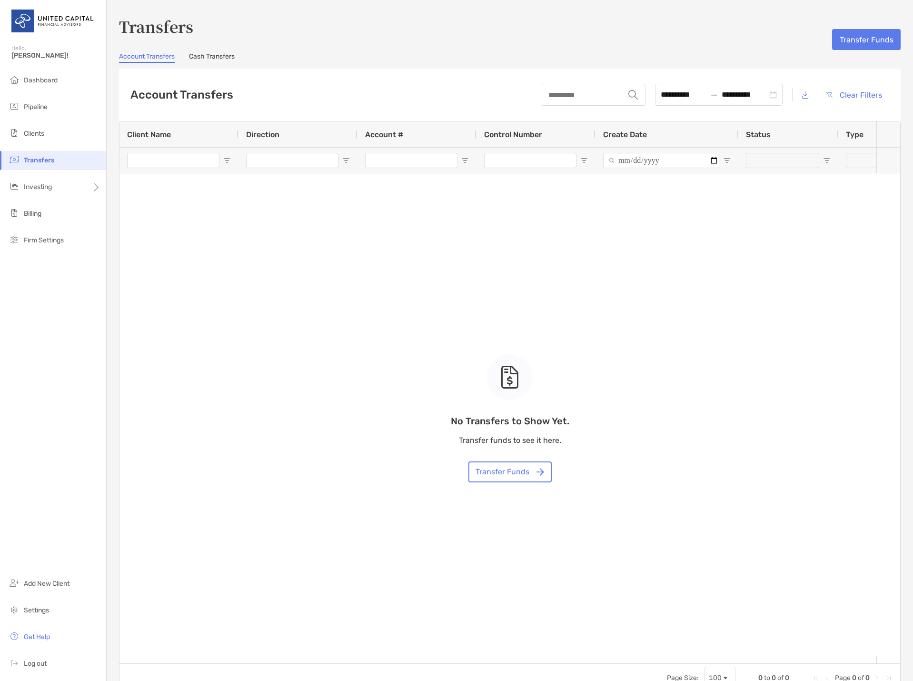
click at [210, 59] on link "Cash Transfers" at bounding box center [212, 57] width 46 height 10
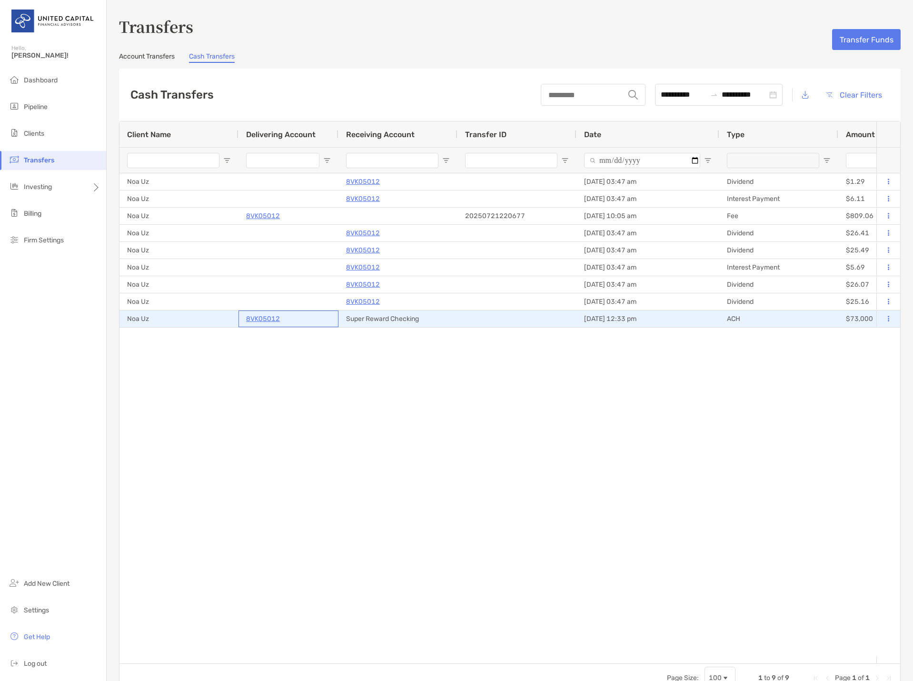
click at [273, 318] on p "8VK05012" at bounding box center [263, 319] width 34 height 12
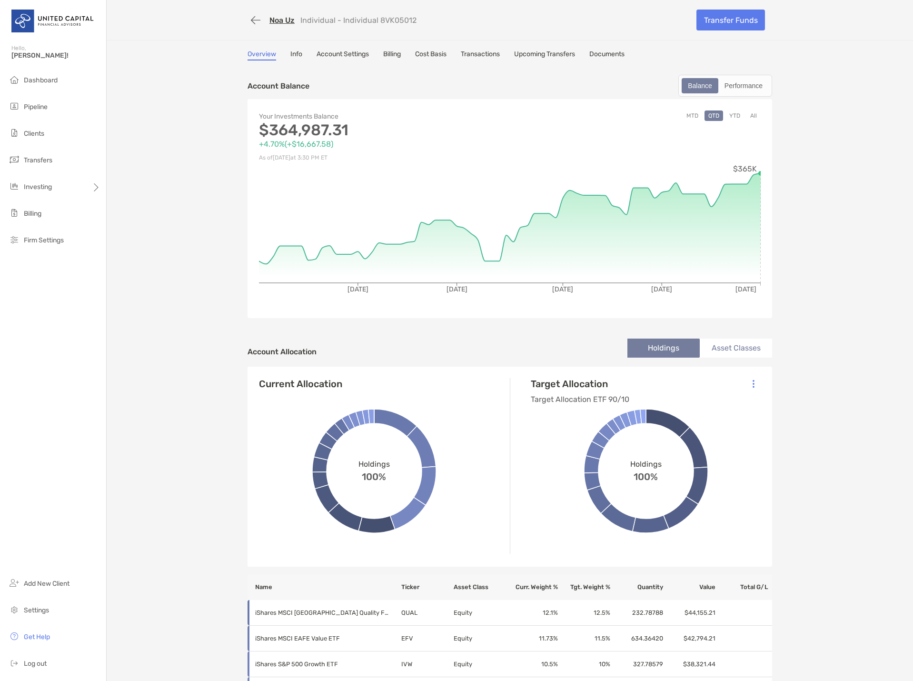
click at [493, 60] on link "Transactions" at bounding box center [480, 55] width 39 height 10
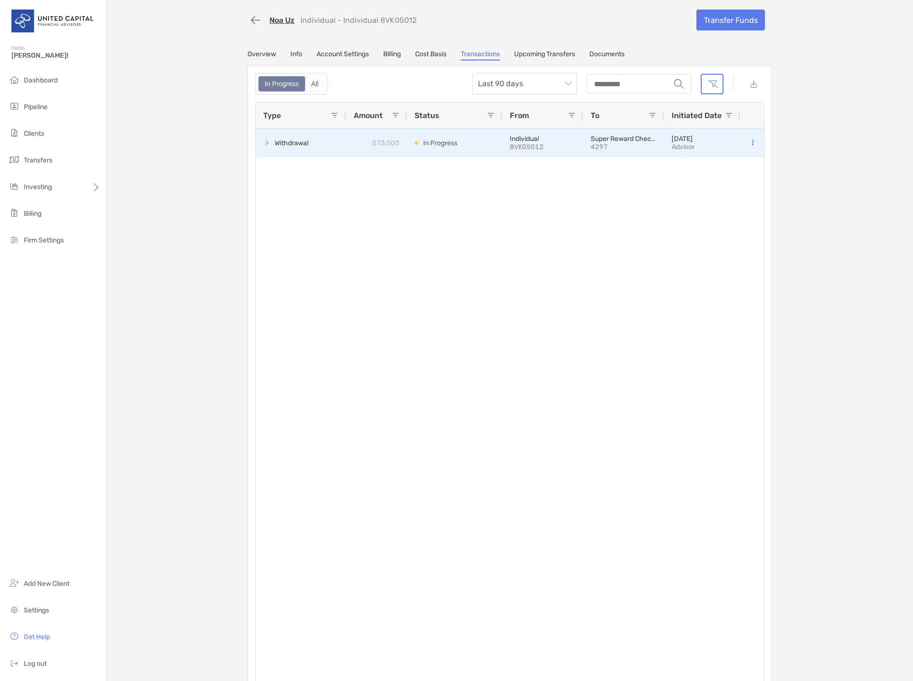
click at [390, 146] on p "$73,000" at bounding box center [385, 143] width 27 height 12
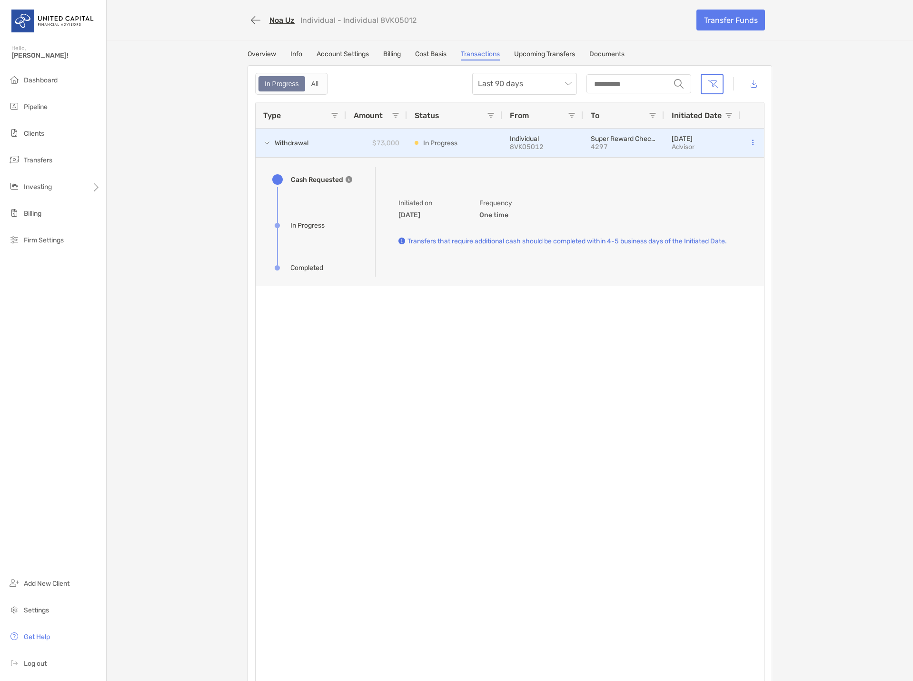
click at [530, 148] on p "8VK05012" at bounding box center [543, 147] width 66 height 8
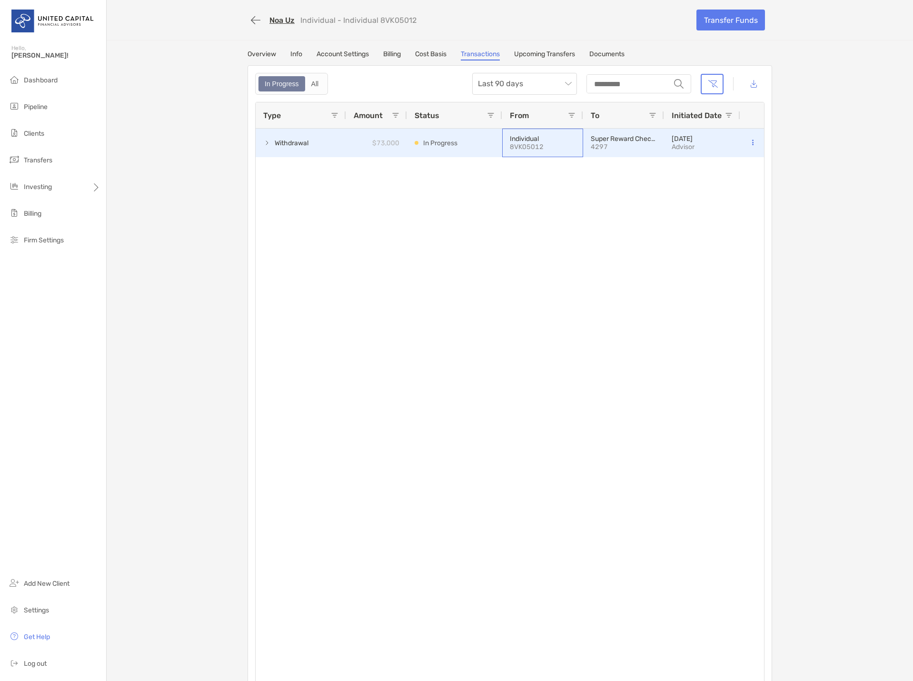
click at [530, 148] on p "8VK05012" at bounding box center [543, 147] width 66 height 8
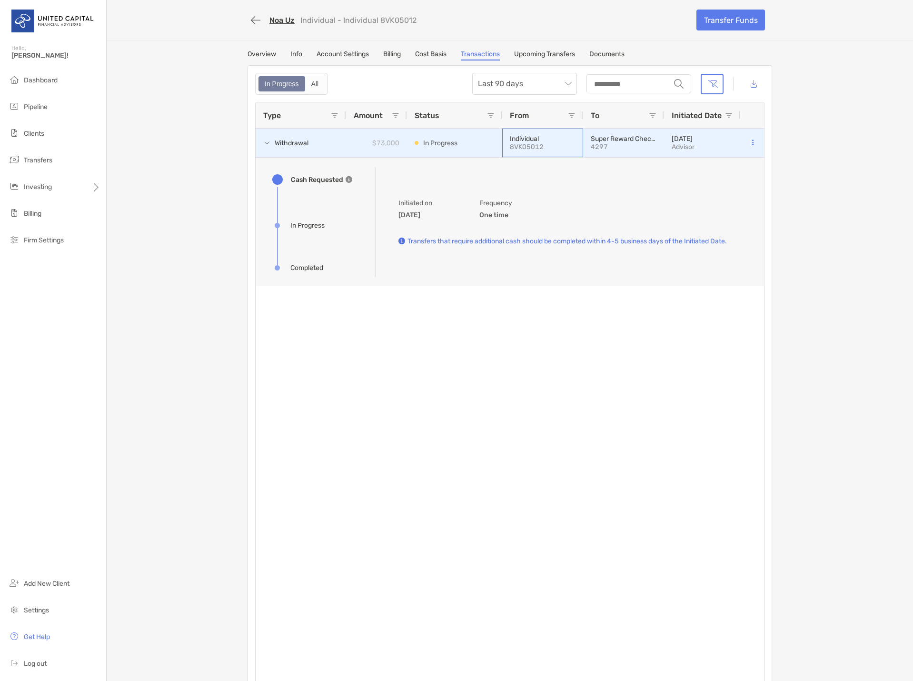
drag, startPoint x: 547, startPoint y: 147, endPoint x: 510, endPoint y: 146, distance: 36.2
click at [510, 146] on p "8VK05012" at bounding box center [543, 147] width 66 height 8
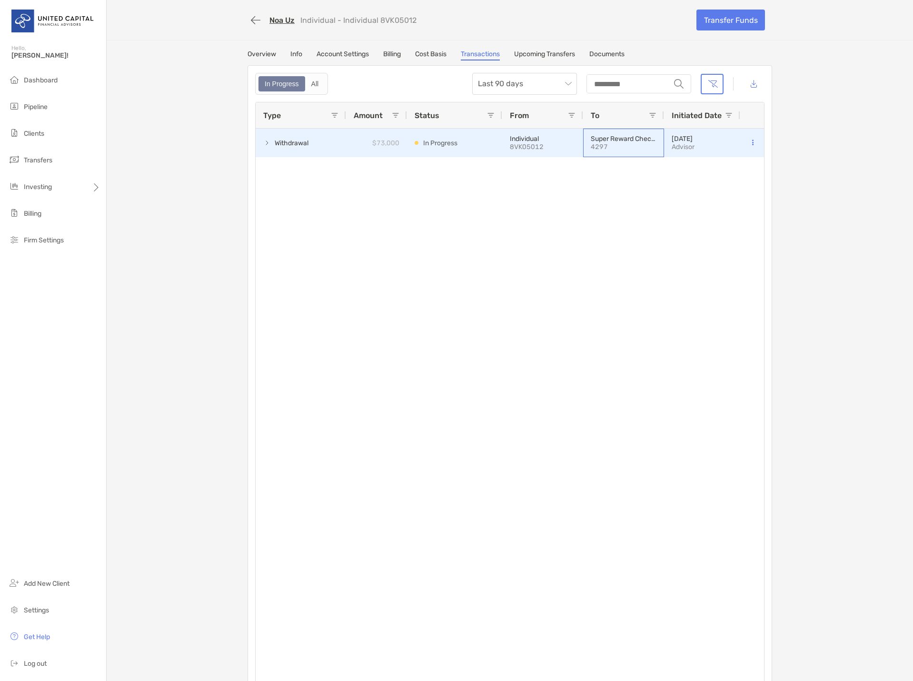
click at [620, 142] on p "Super Reward Checking" at bounding box center [624, 139] width 66 height 8
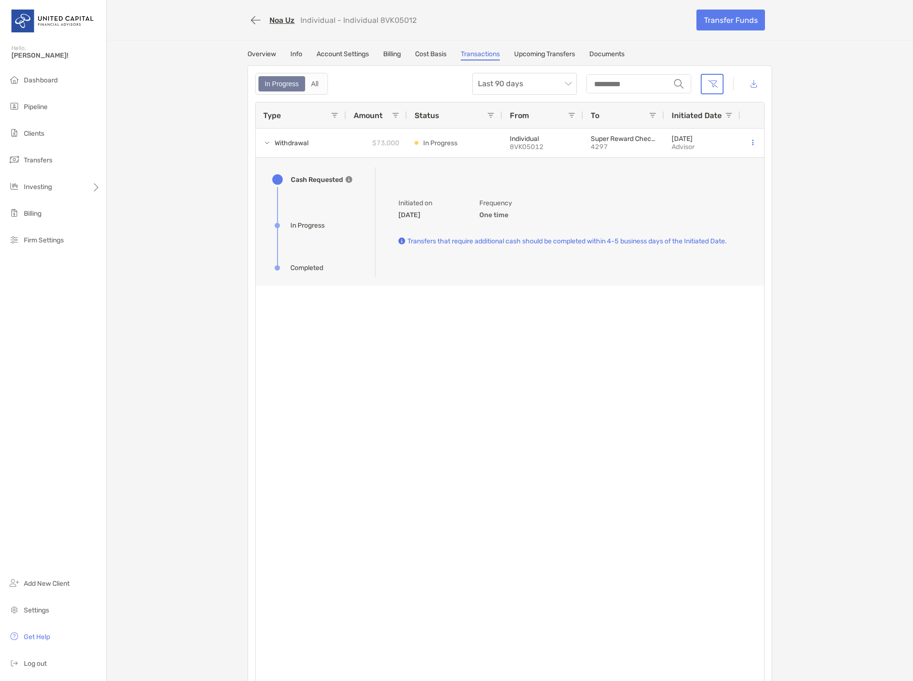
click at [416, 239] on p "Transfers that require additional cash should be completed within 4-5 business …" at bounding box center [567, 241] width 319 height 12
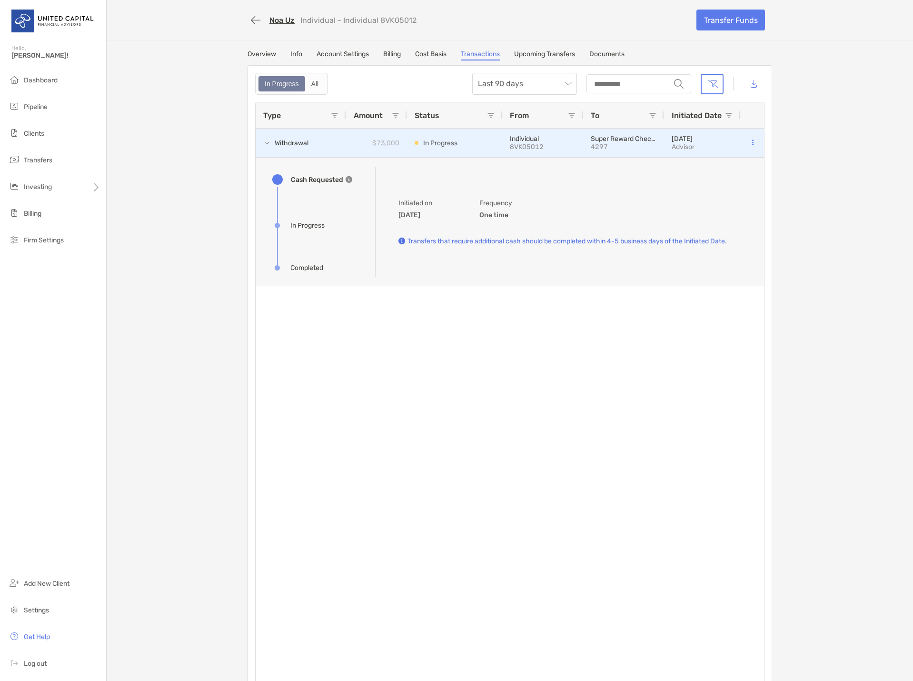
click at [268, 143] on span "Withdrawal" at bounding box center [286, 143] width 47 height 16
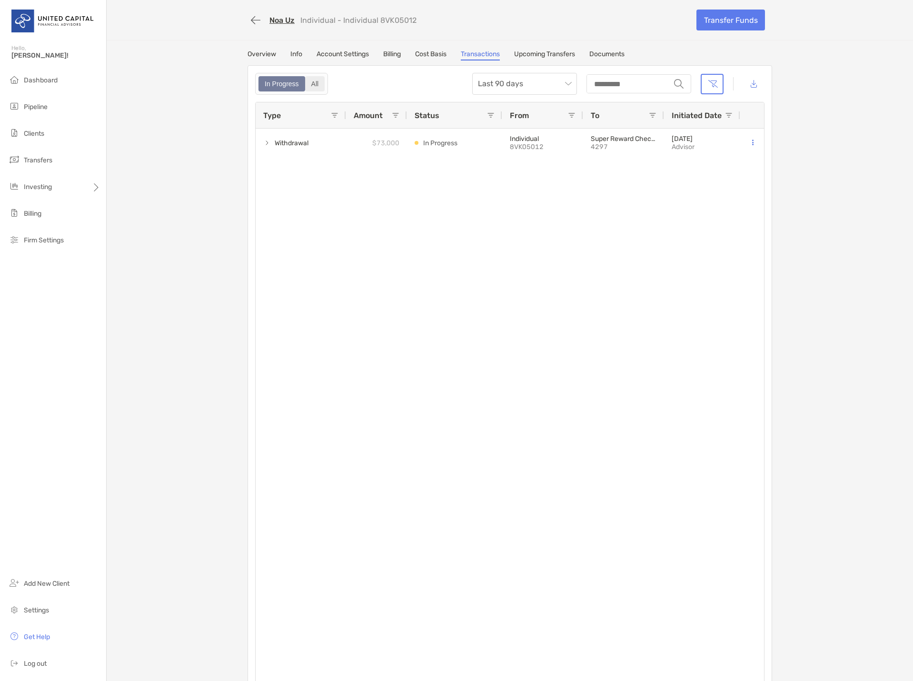
click at [307, 84] on div "All" at bounding box center [315, 83] width 18 height 13
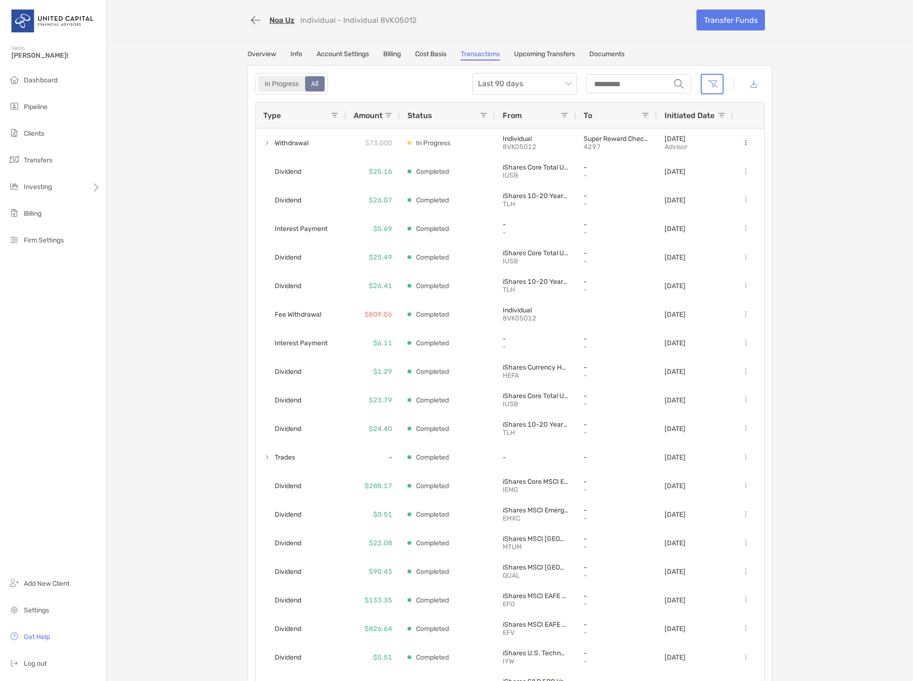
drag, startPoint x: 255, startPoint y: 79, endPoint x: 263, endPoint y: 79, distance: 8.1
click at [259, 79] on label "In Progress" at bounding box center [282, 83] width 47 height 15
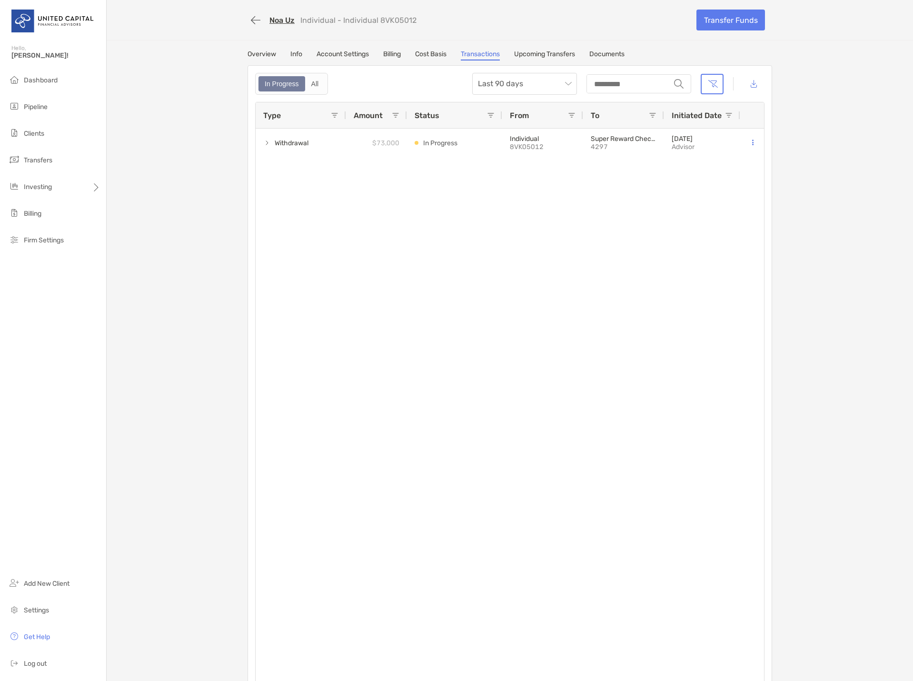
click at [537, 58] on link "Upcoming Transfers" at bounding box center [544, 55] width 61 height 10
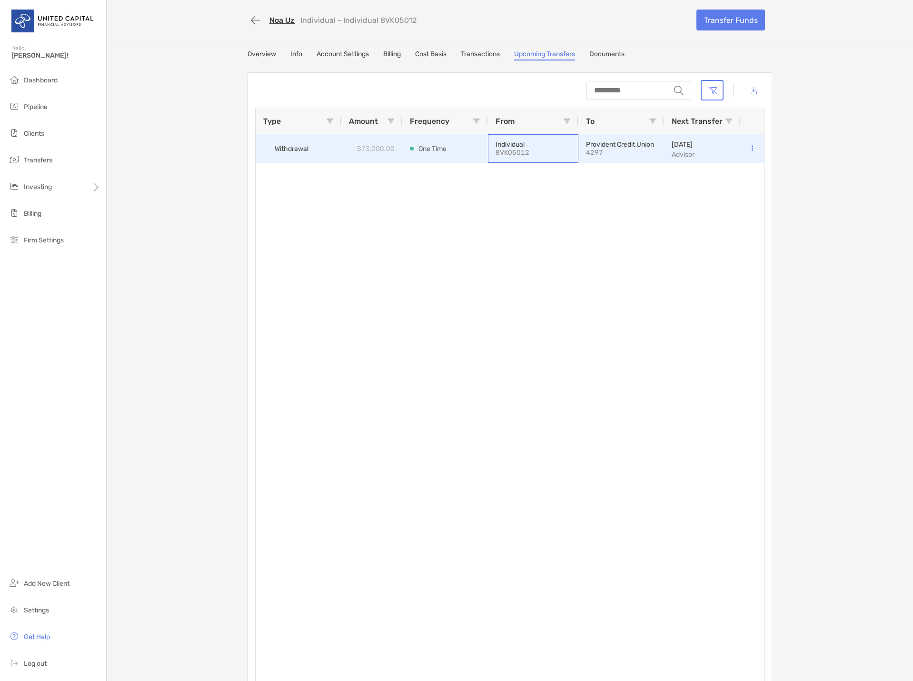
click at [496, 146] on p "Individual" at bounding box center [533, 144] width 75 height 8
click at [748, 148] on button at bounding box center [752, 149] width 9 height 10
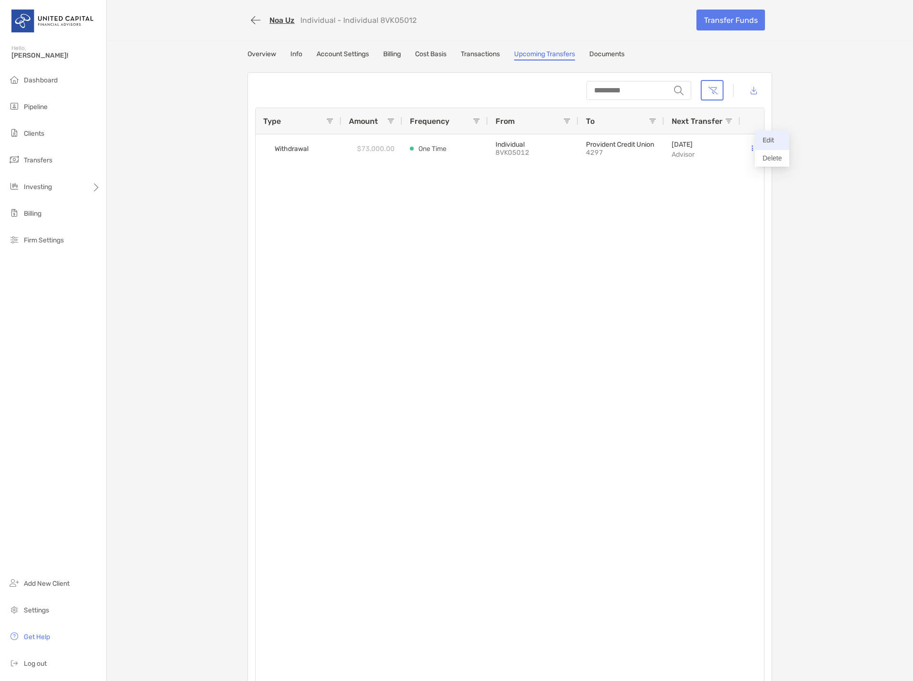
click at [764, 135] on p "Edit" at bounding box center [772, 140] width 19 height 12
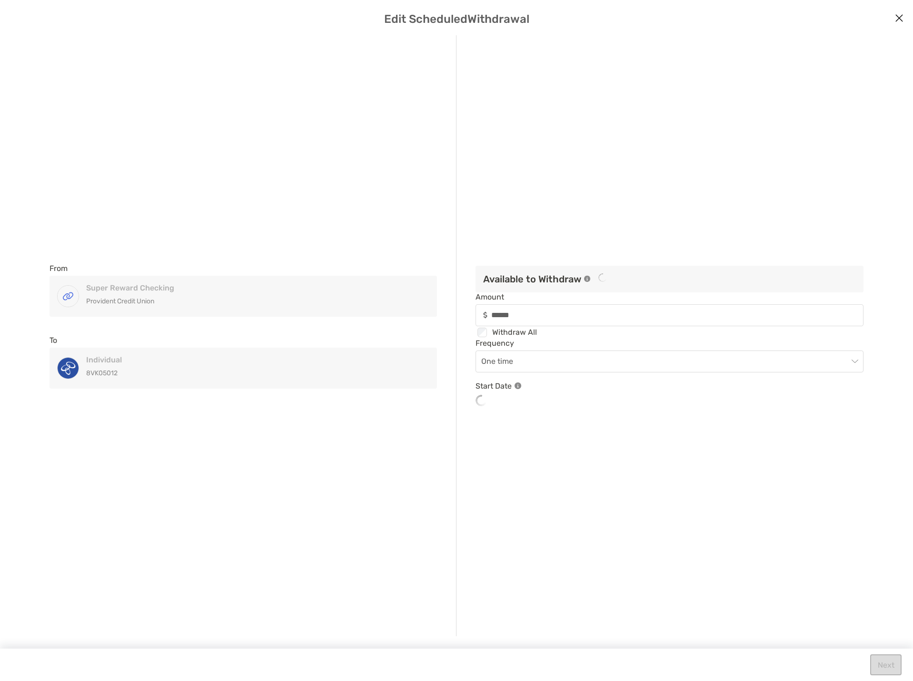
type input "******"
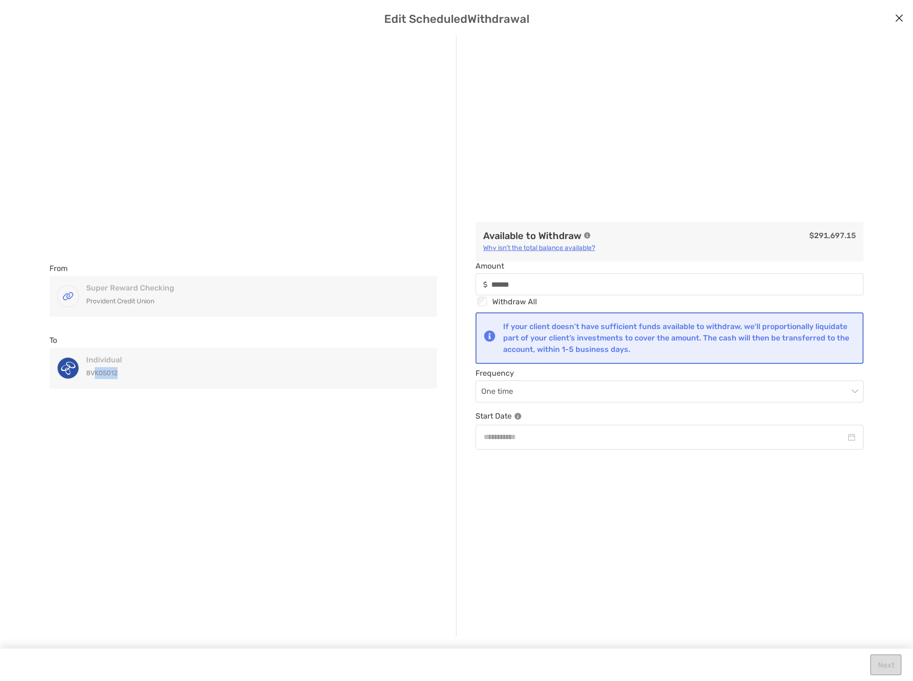
drag, startPoint x: 124, startPoint y: 372, endPoint x: 93, endPoint y: 369, distance: 30.7
click at [93, 369] on p "8VK05012" at bounding box center [240, 373] width 308 height 12
click at [95, 374] on p "8VK05012" at bounding box center [240, 373] width 308 height 12
click at [846, 576] on div "From Super Reward Checking Provident Credit Union Super Reward Checking Provide…" at bounding box center [456, 335] width 890 height 601
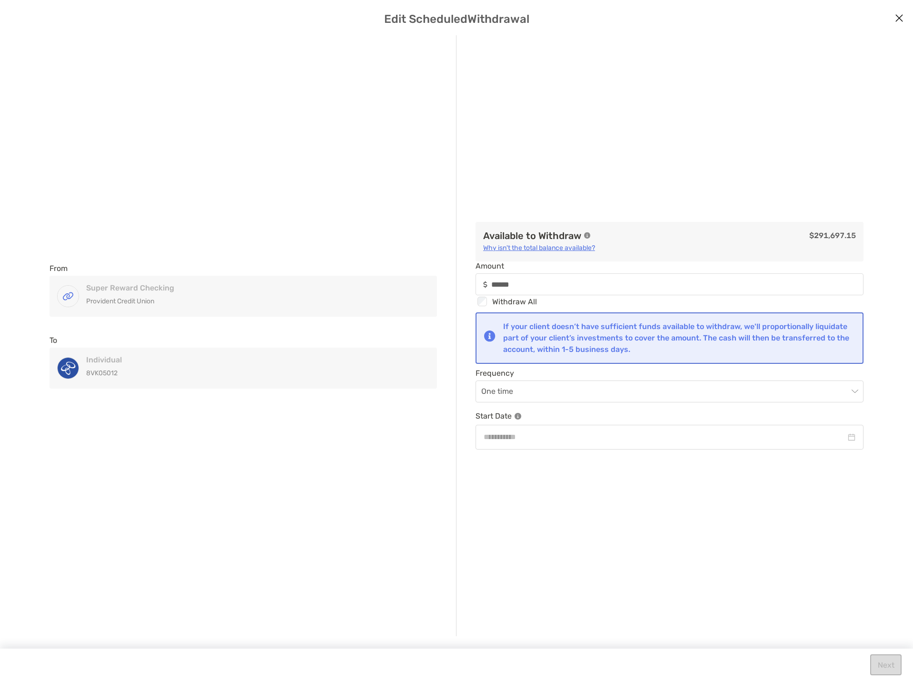
click at [898, 24] on button "Close modal" at bounding box center [899, 18] width 14 height 14
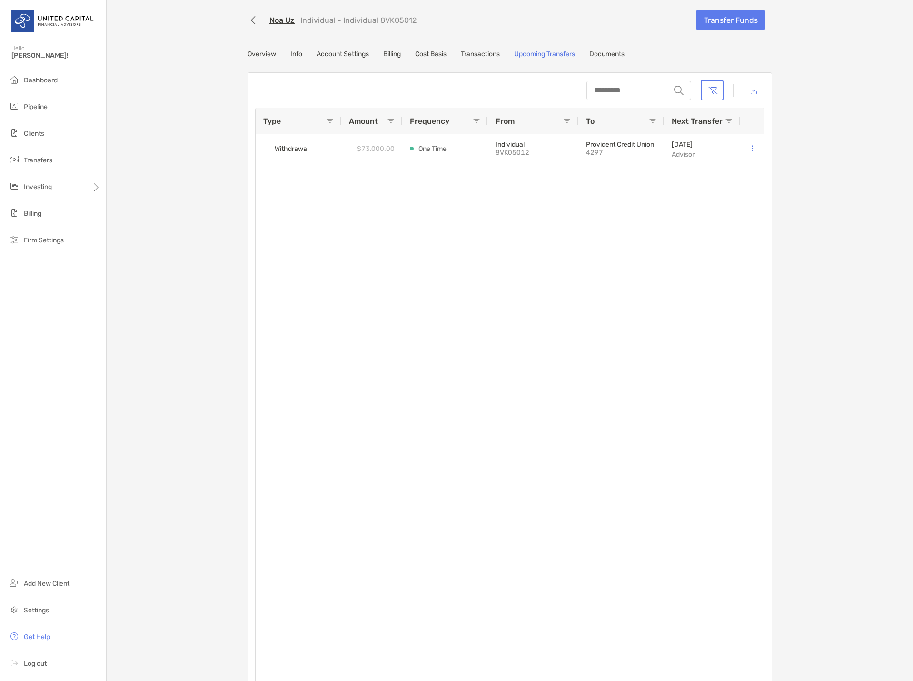
drag, startPoint x: 491, startPoint y: 52, endPoint x: 613, endPoint y: 52, distance: 121.9
click at [491, 52] on link "Transactions" at bounding box center [480, 55] width 39 height 10
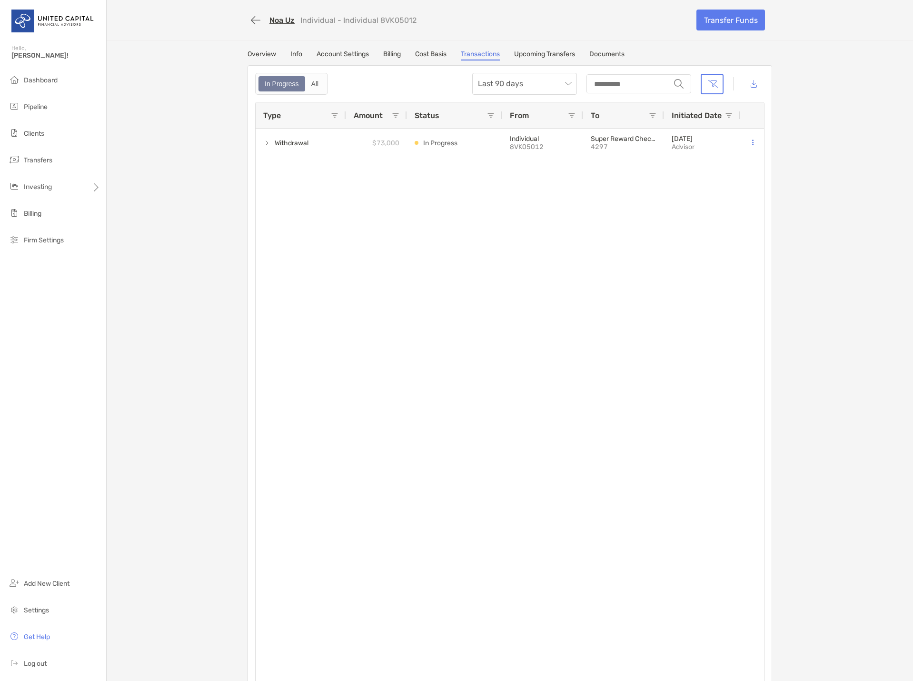
click at [610, 52] on link "Documents" at bounding box center [606, 55] width 35 height 10
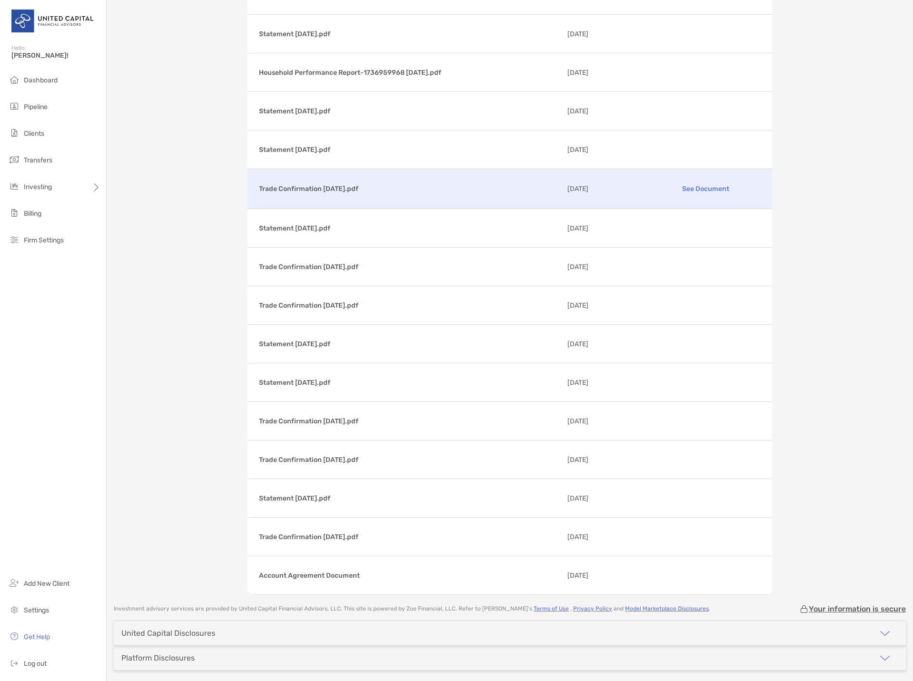
scroll to position [2703, 0]
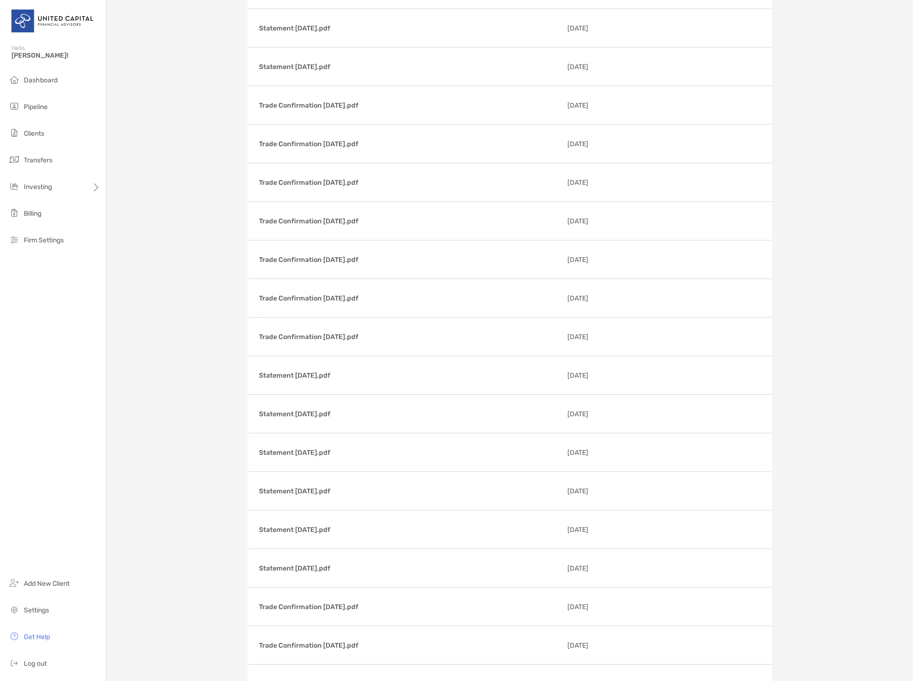
scroll to position [0, 0]
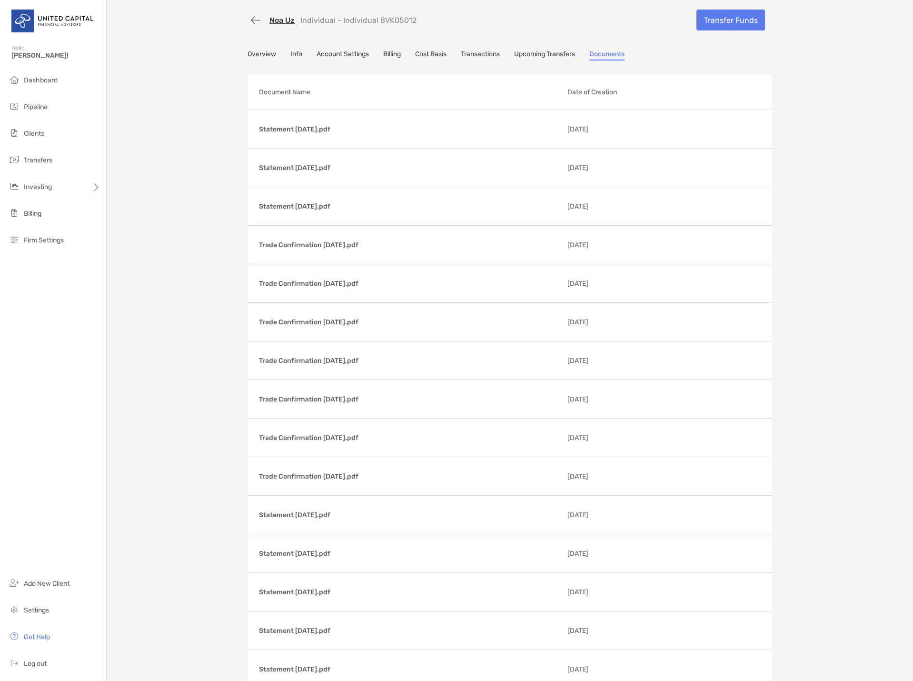
click at [383, 50] on link "Billing" at bounding box center [392, 55] width 18 height 10
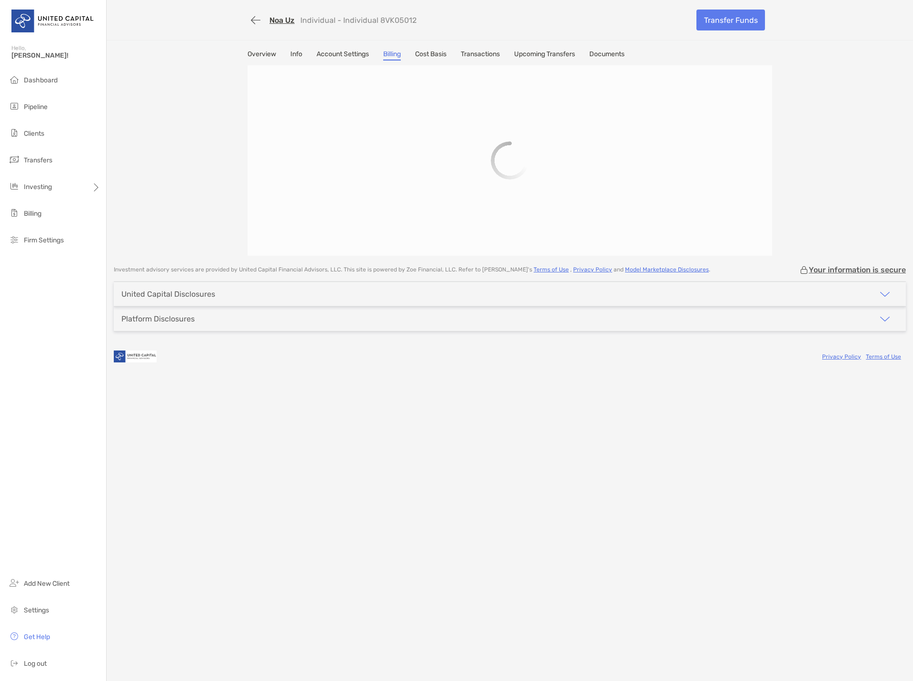
click at [343, 51] on link "Account Settings" at bounding box center [343, 55] width 52 height 10
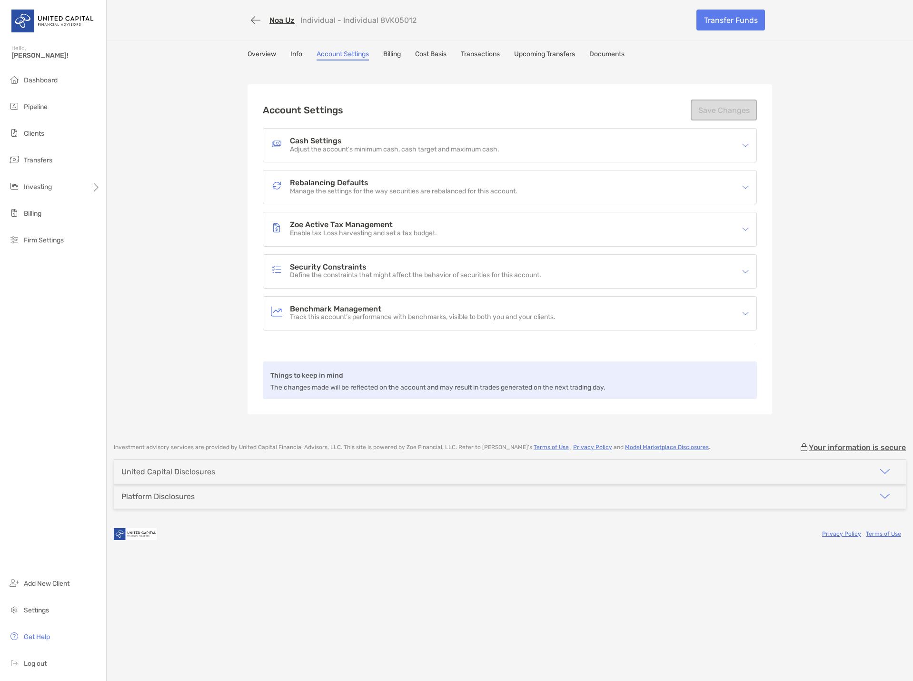
click at [308, 52] on div "Overview Info Account Settings Billing Cost Basis Transactions Upcoming Transfe…" at bounding box center [510, 55] width 525 height 10
click at [294, 52] on link "Info" at bounding box center [296, 55] width 12 height 10
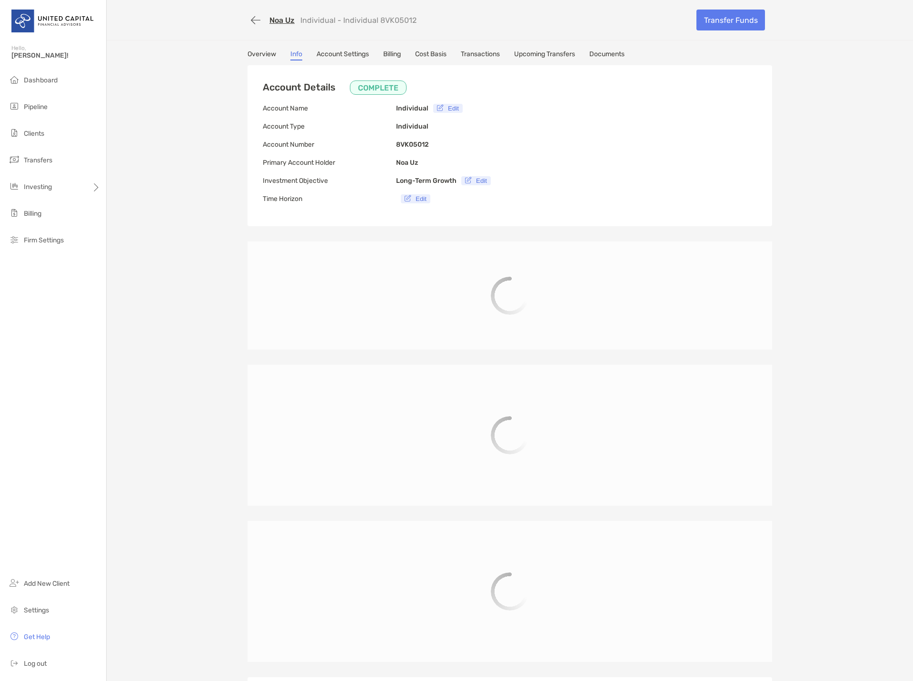
type input "**********"
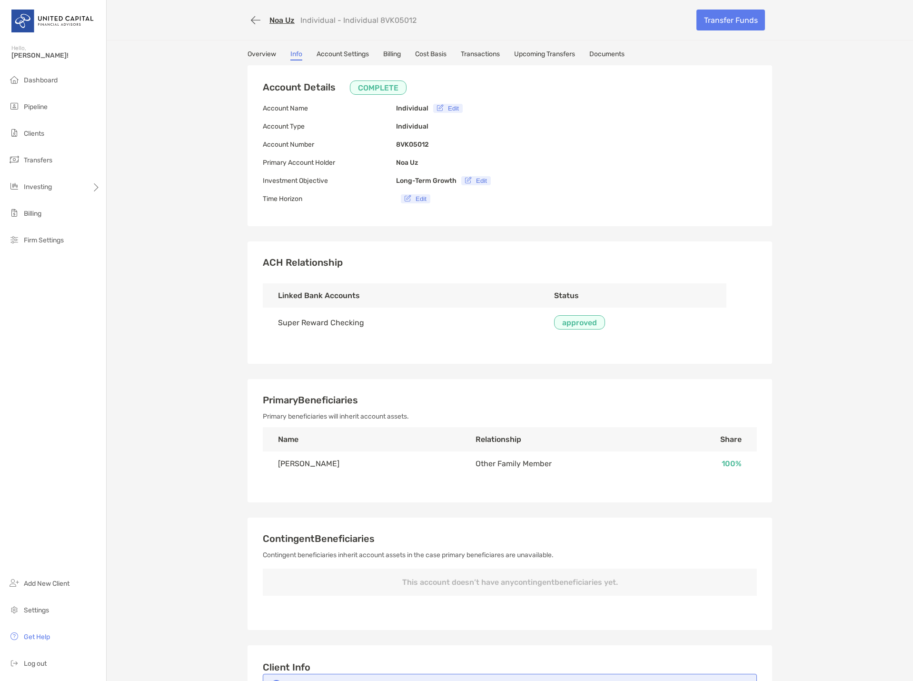
click at [562, 320] on p "approved" at bounding box center [579, 323] width 35 height 12
click at [526, 55] on link "Upcoming Transfers" at bounding box center [544, 55] width 61 height 10
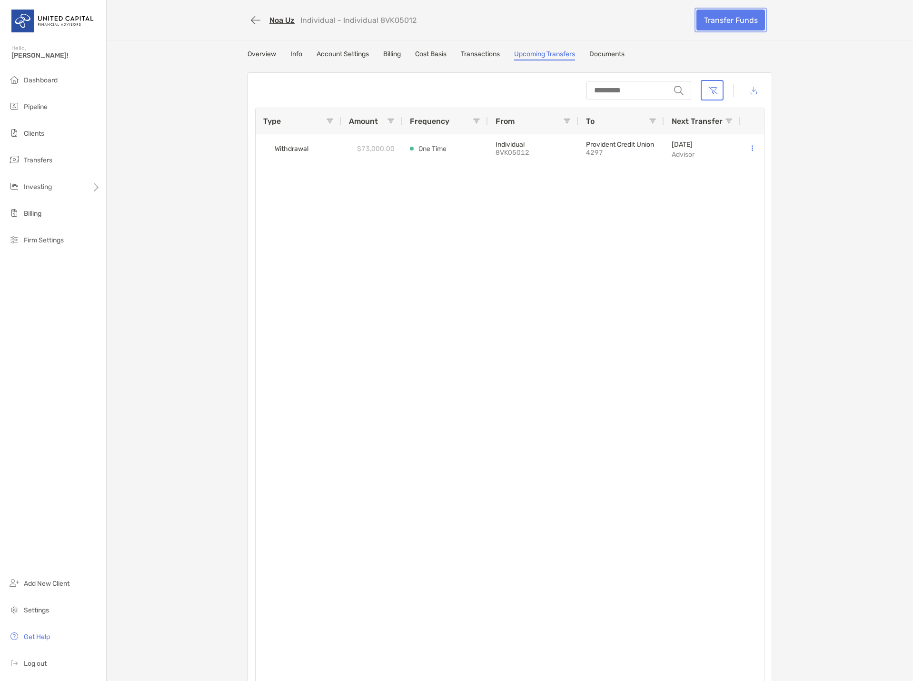
click at [736, 14] on link "Transfer Funds" at bounding box center [731, 20] width 69 height 21
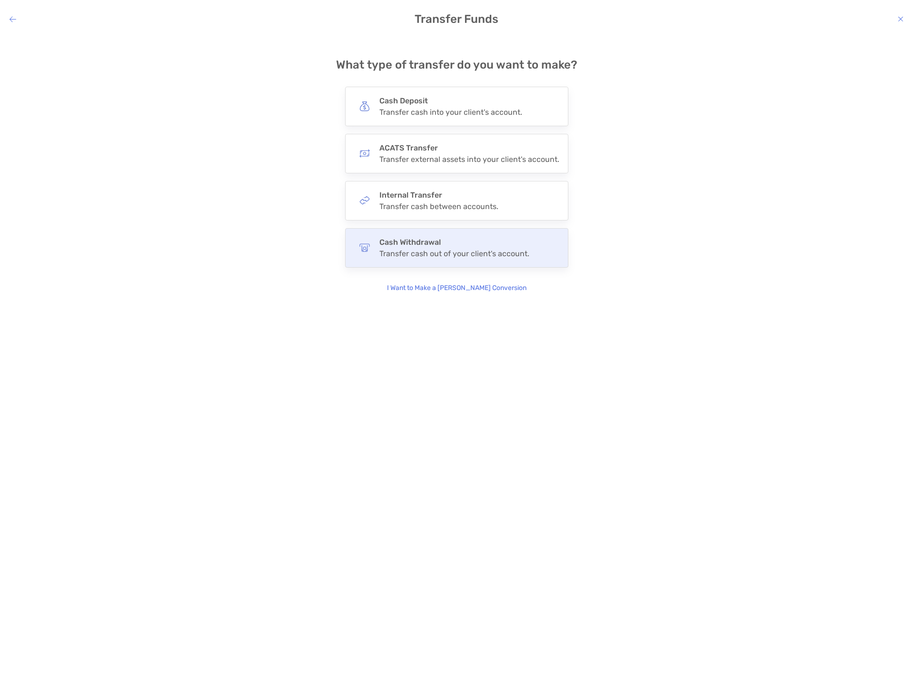
click at [492, 261] on div "Cash Withdrawal Transfer cash out of your client's account." at bounding box center [456, 248] width 223 height 40
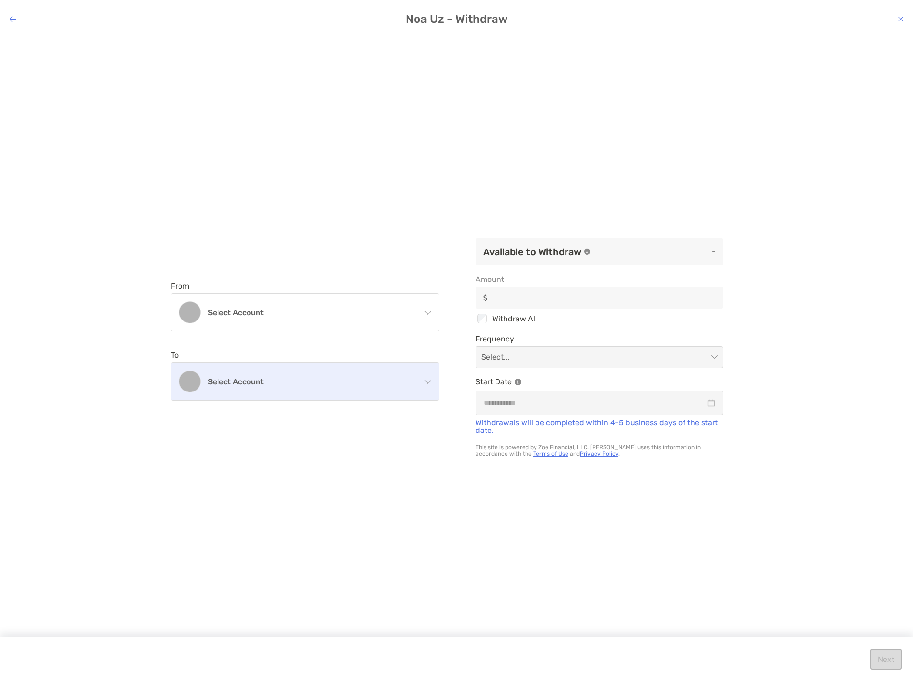
click at [299, 395] on div "Select account" at bounding box center [305, 381] width 268 height 37
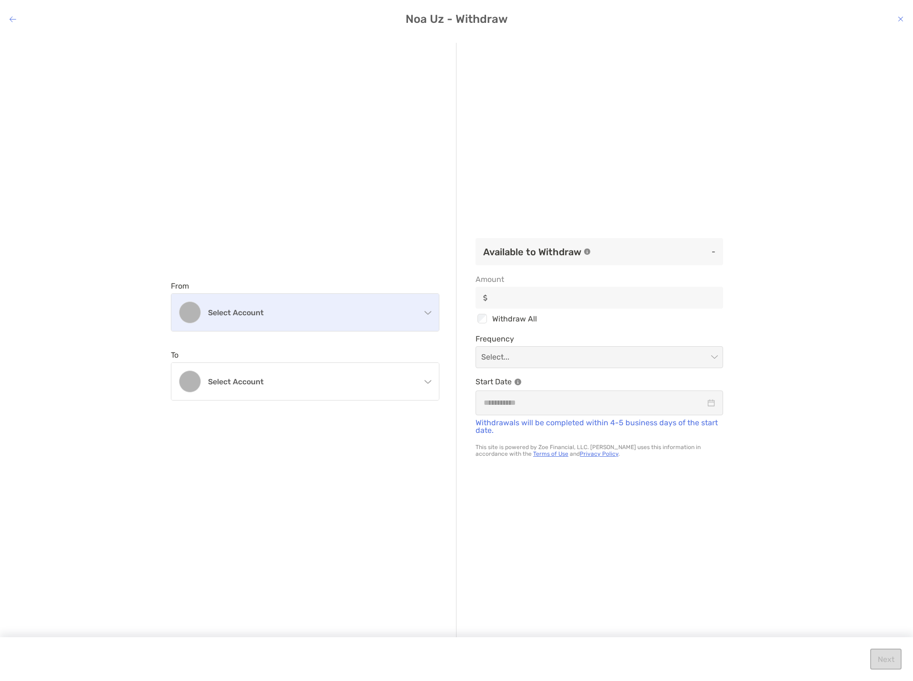
click at [315, 311] on h4 "Select account" at bounding box center [311, 312] width 206 height 9
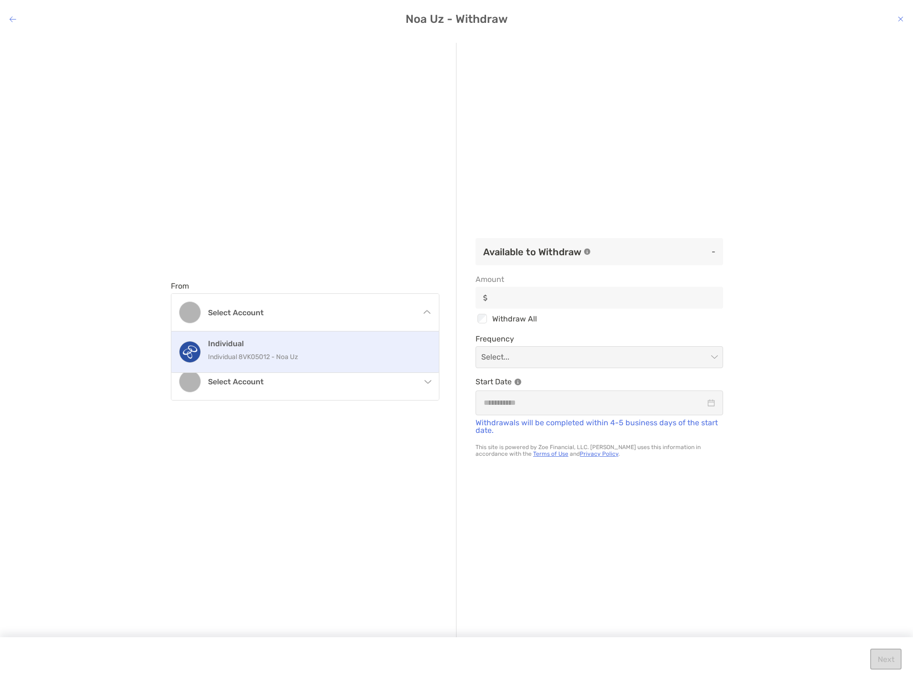
click at [277, 346] on h4 "Individual" at bounding box center [315, 343] width 215 height 9
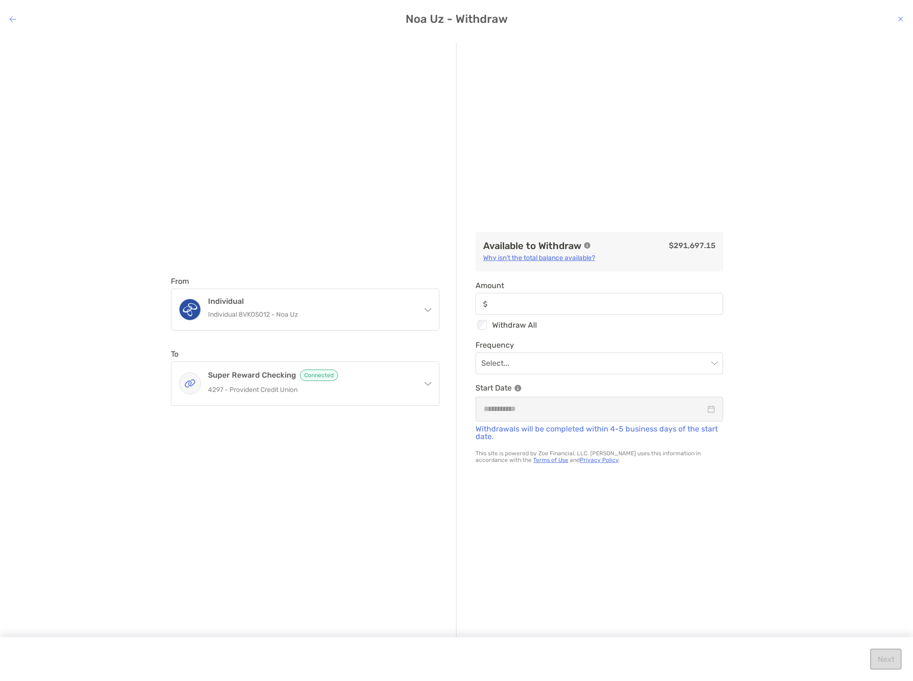
click at [906, 20] on h4 "Noa Uz - Withdraw" at bounding box center [456, 18] width 913 height 13
click at [903, 20] on icon "modal" at bounding box center [901, 19] width 6 height 8
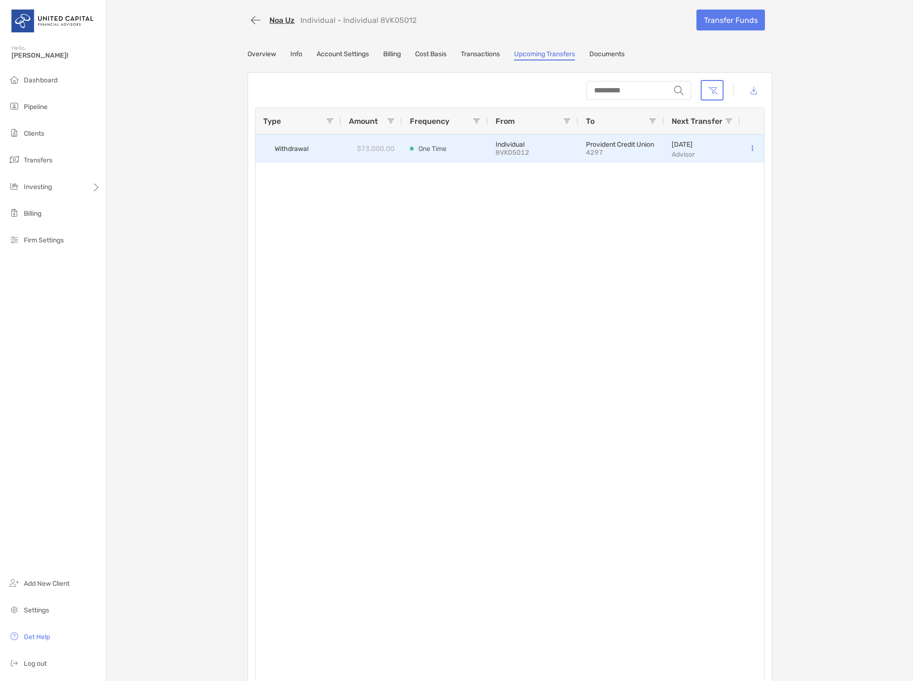
click at [348, 150] on div "$73,000.00" at bounding box center [371, 148] width 61 height 29
click at [298, 153] on span "Withdrawal" at bounding box center [292, 149] width 34 height 16
click at [752, 146] on icon at bounding box center [752, 148] width 1 height 6
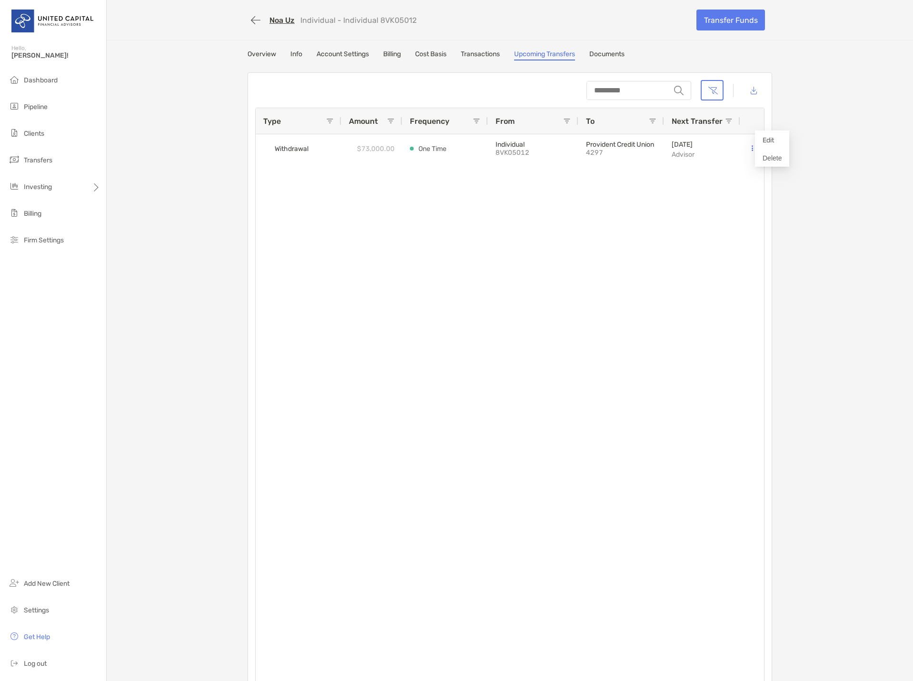
click at [711, 213] on div "Withdrawal $73,000.00 One Time Individual 8VK05012 Provident Credit Union 4297 …" at bounding box center [510, 413] width 508 height 558
click at [476, 52] on link "Transactions" at bounding box center [480, 55] width 39 height 10
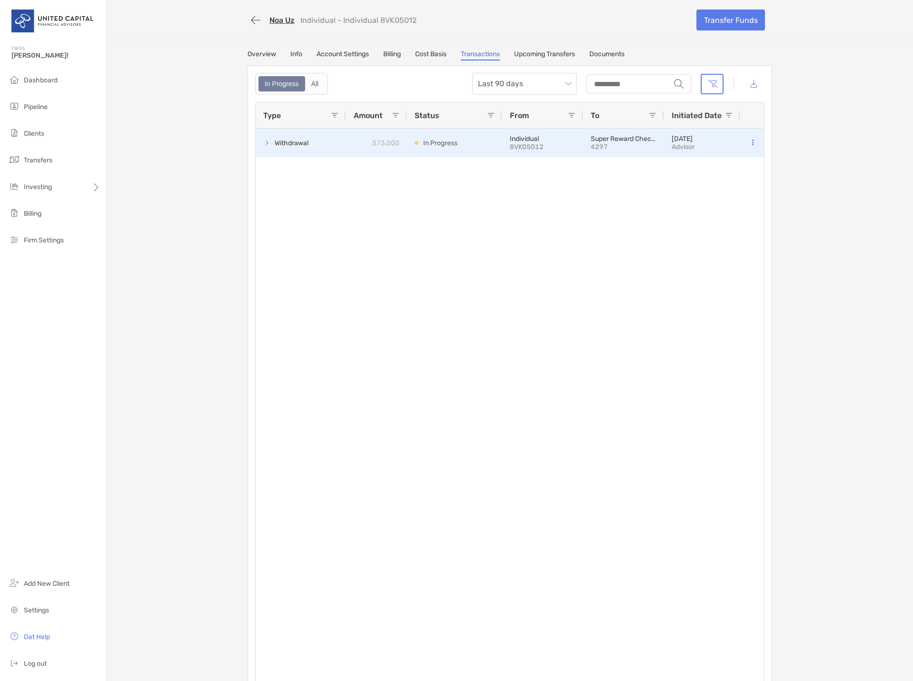
click at [309, 147] on div "Withdrawal" at bounding box center [301, 143] width 90 height 29
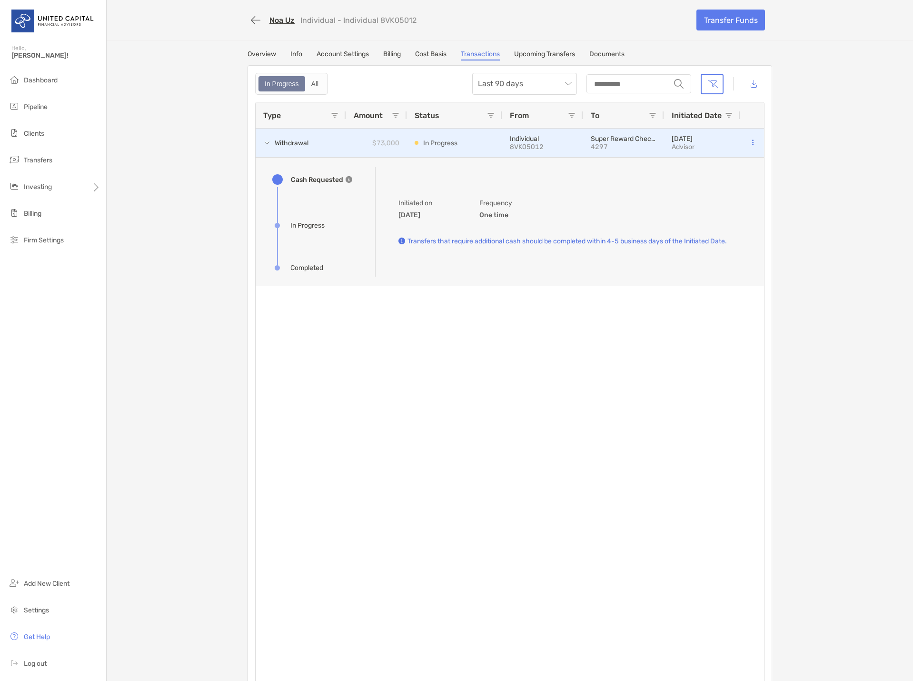
click at [752, 141] on icon at bounding box center [752, 142] width 1 height 6
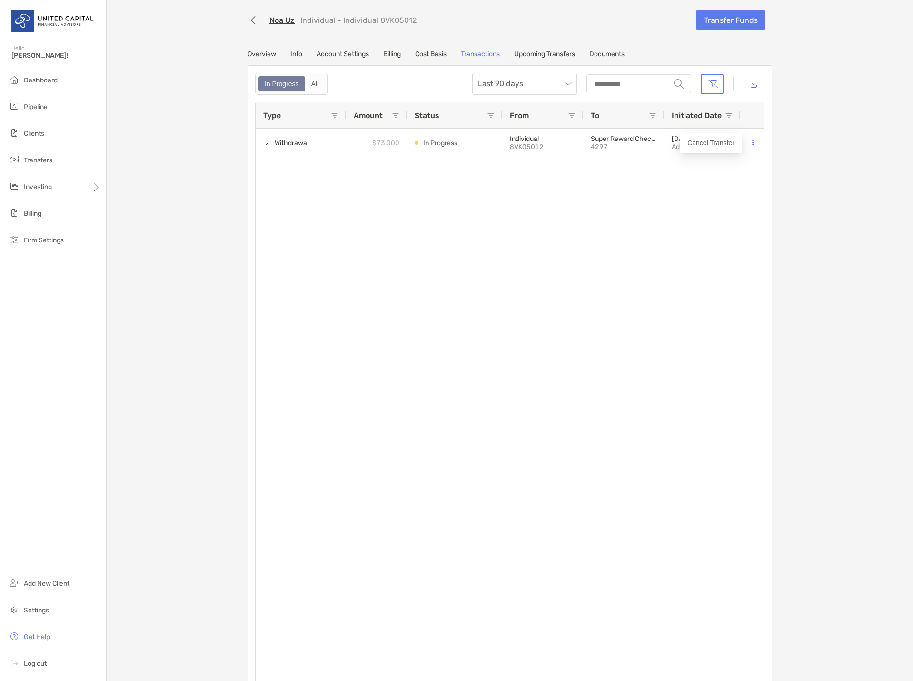
click at [790, 156] on div "Noa Uz Individual - Individual 8VK05012 Transfer Funds Overview Info Account Se…" at bounding box center [510, 347] width 806 height 695
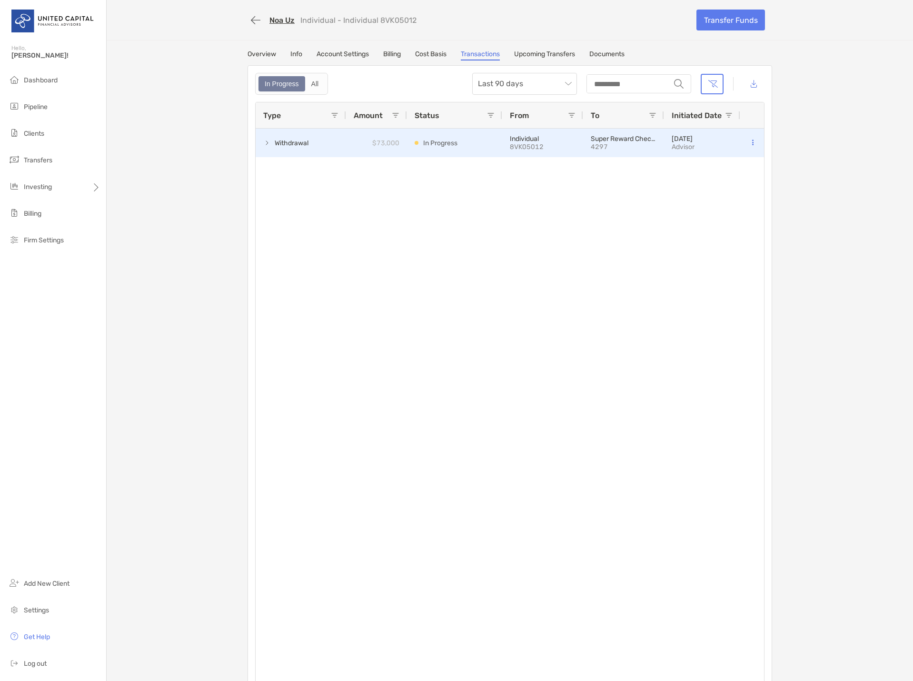
click at [540, 139] on p "Individual" at bounding box center [543, 139] width 66 height 8
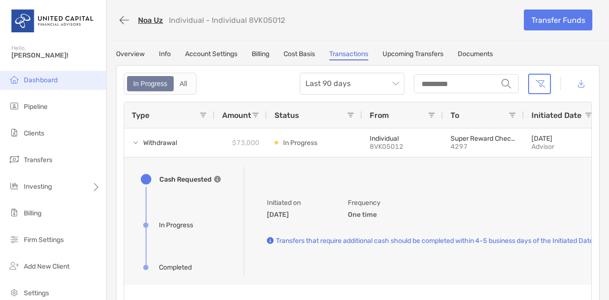
click at [37, 78] on span "Dashboard" at bounding box center [41, 80] width 34 height 8
